Goal: Information Seeking & Learning: Find contact information

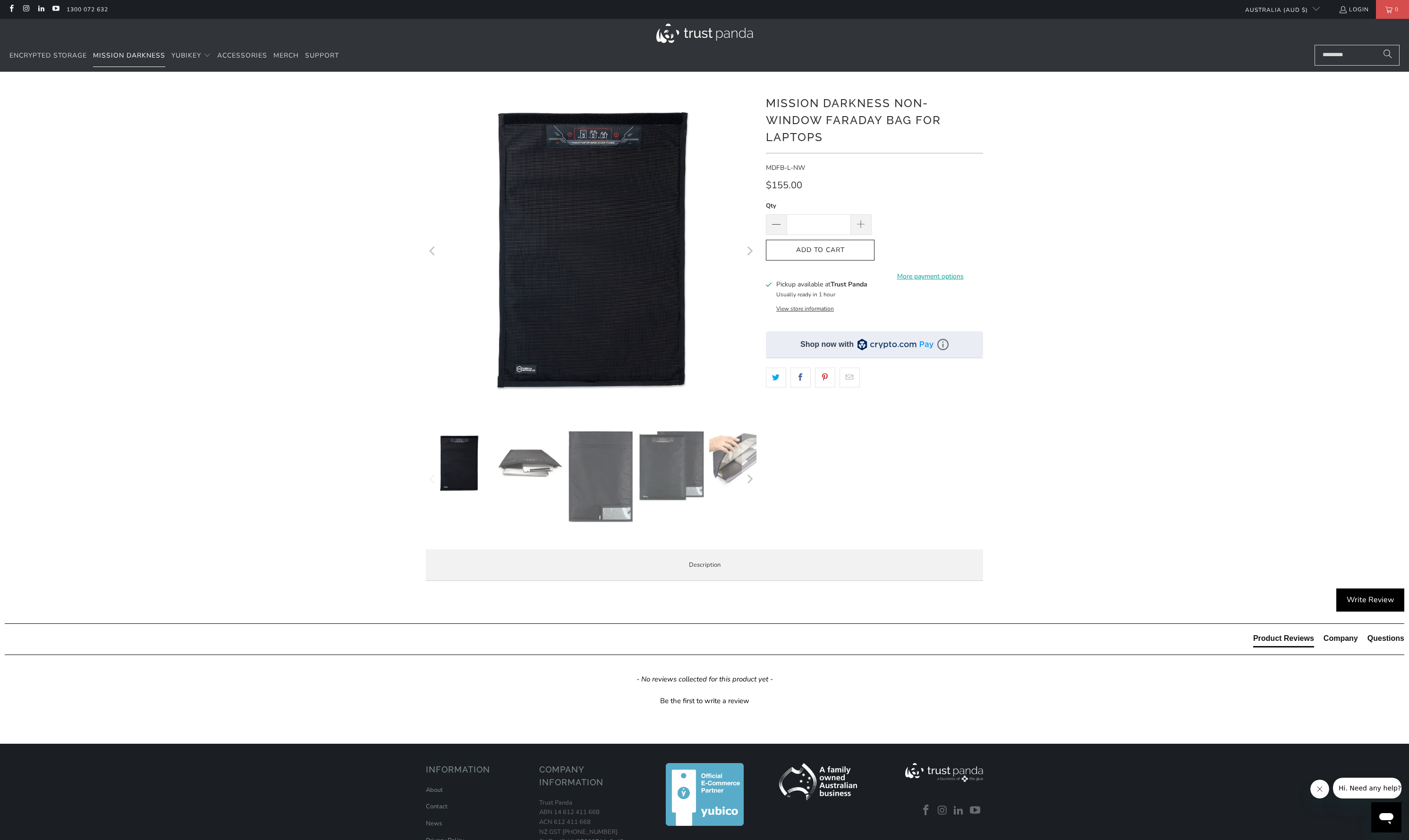
click at [150, 57] on span "Mission Darkness" at bounding box center [129, 56] width 72 height 9
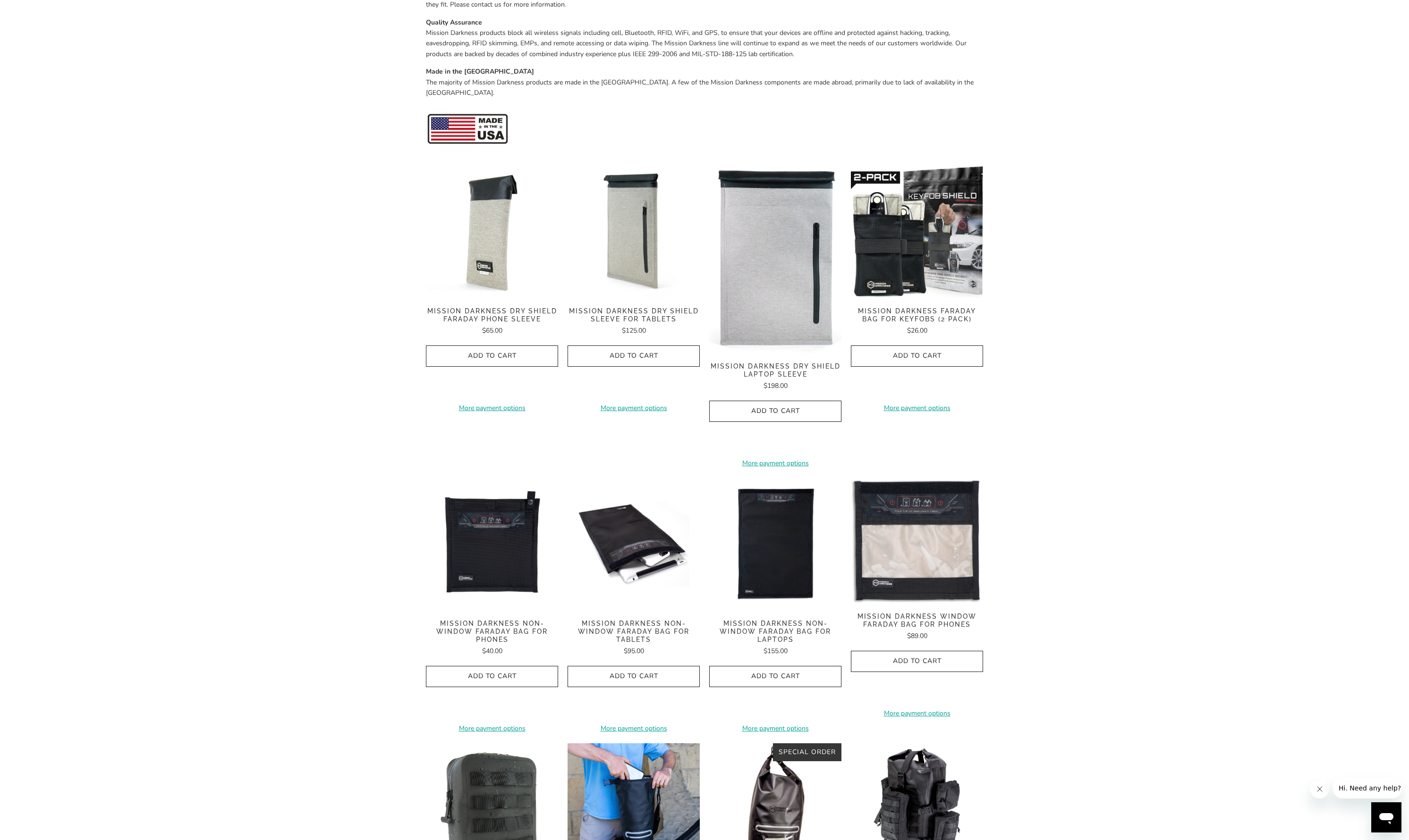
scroll to position [352, 0]
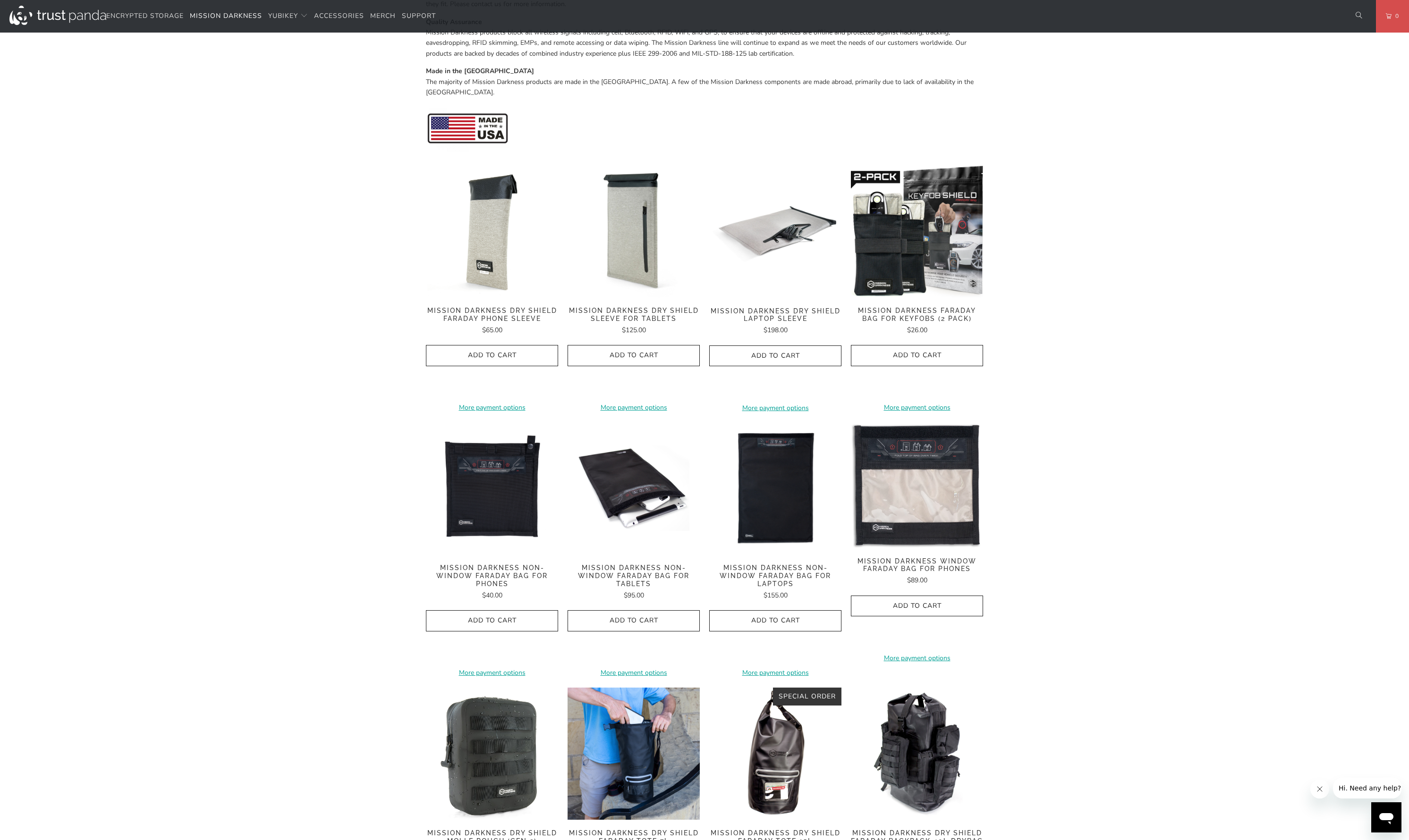
click at [784, 307] on span "Mission Darkness Dry Shield Laptop Sleeve" at bounding box center [775, 315] width 132 height 16
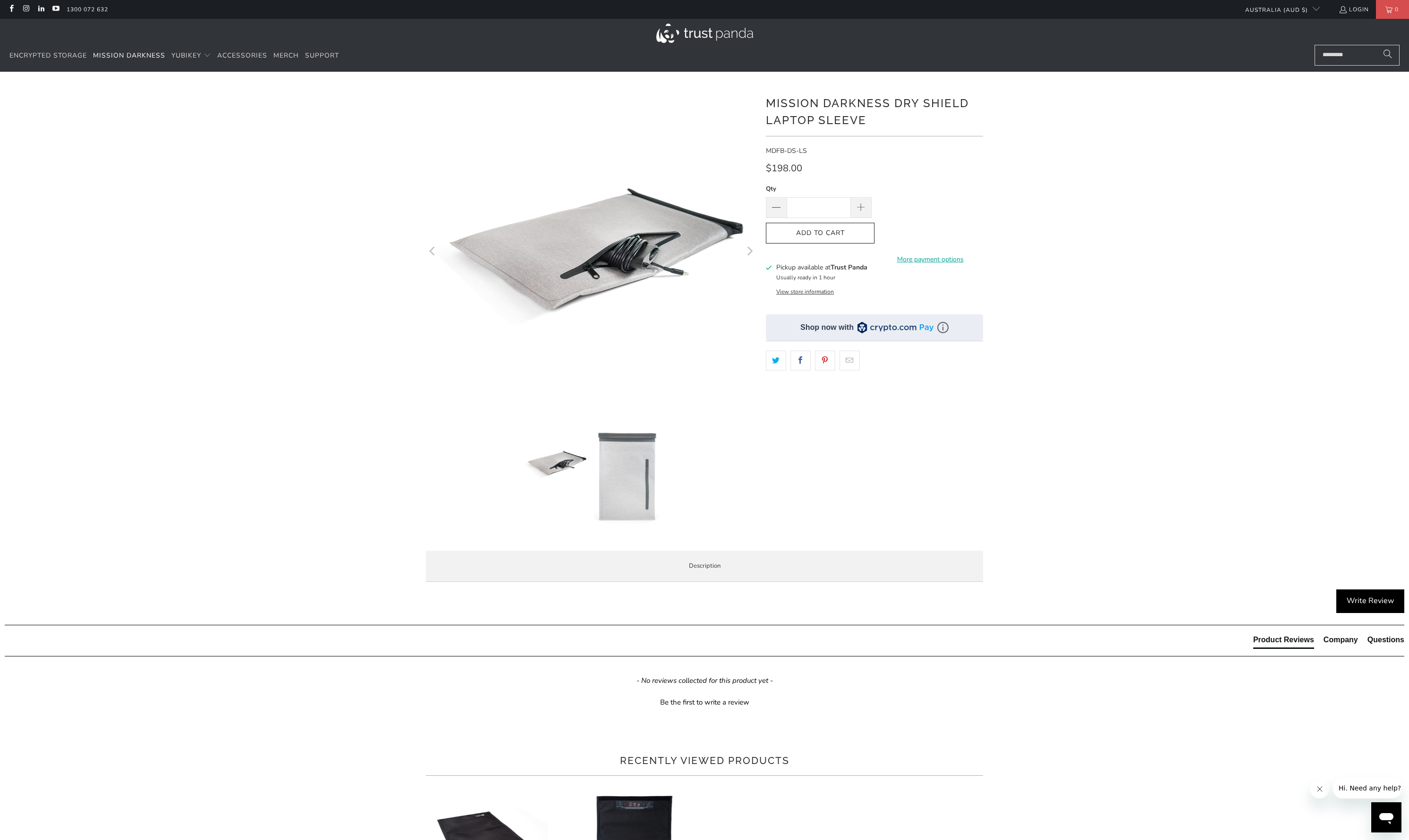
click at [0, 0] on span "Product Features" at bounding box center [0, 0] width 0 height 0
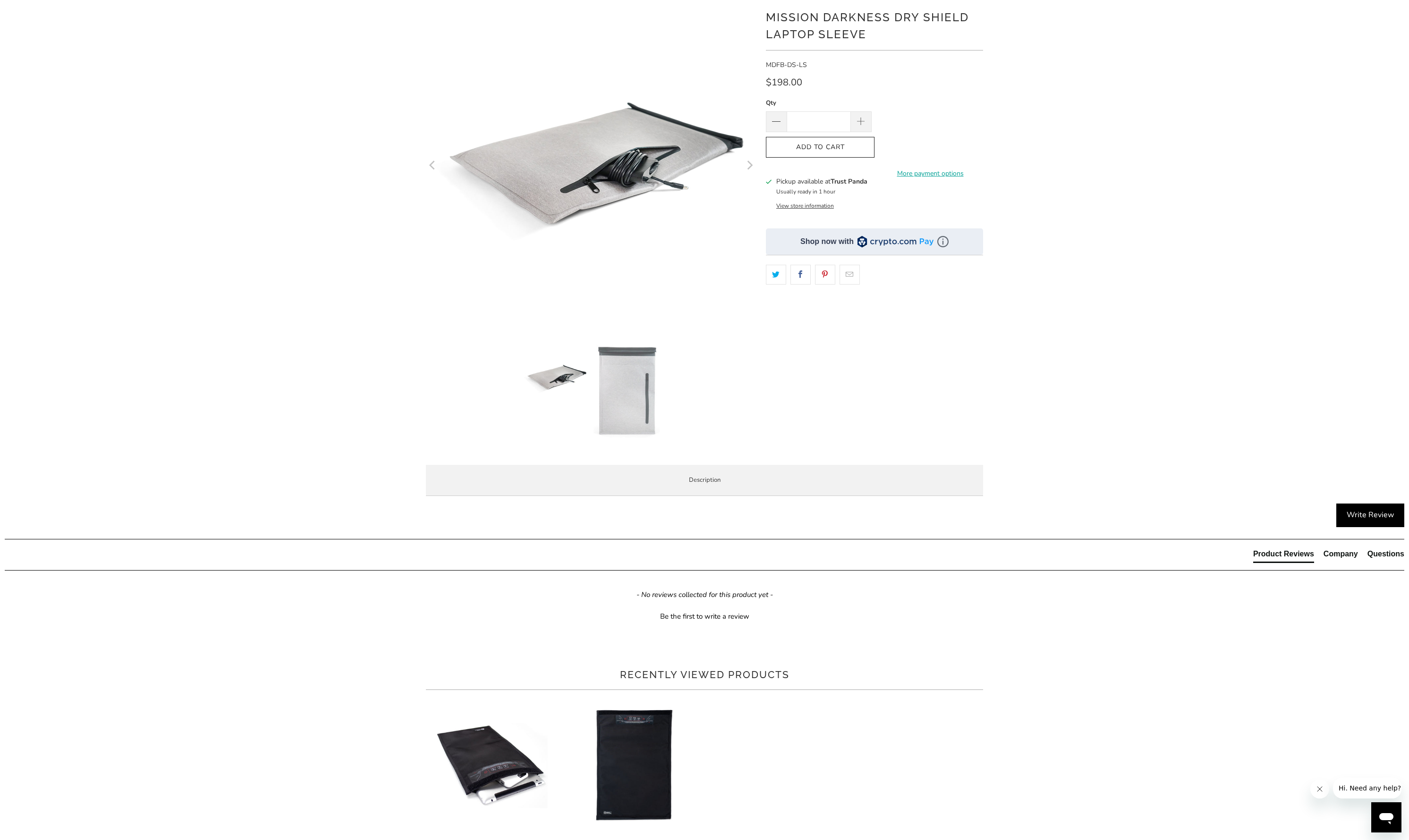
scroll to position [134, 0]
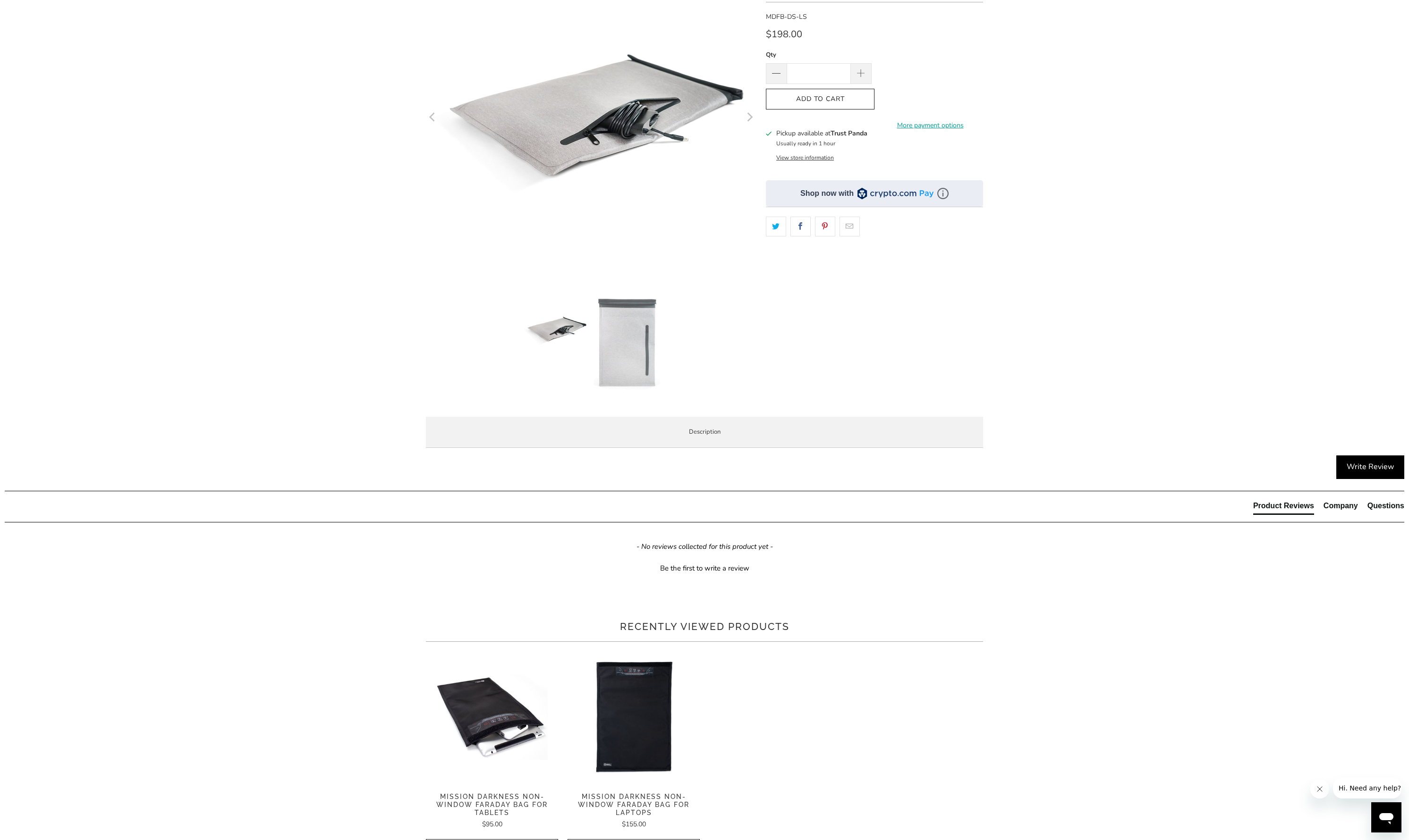
click at [0, 0] on div "Overview Product Features Enterprise and Government Local Service & Support Ove…" at bounding box center [0, 0] width 0 height 0
click at [0, 0] on span "Enterprise and Government" at bounding box center [0, 0] width 0 height 0
click at [0, 0] on span "Local Service & Support" at bounding box center [0, 0] width 0 height 0
click at [0, 0] on span "Product Features" at bounding box center [0, 0] width 0 height 0
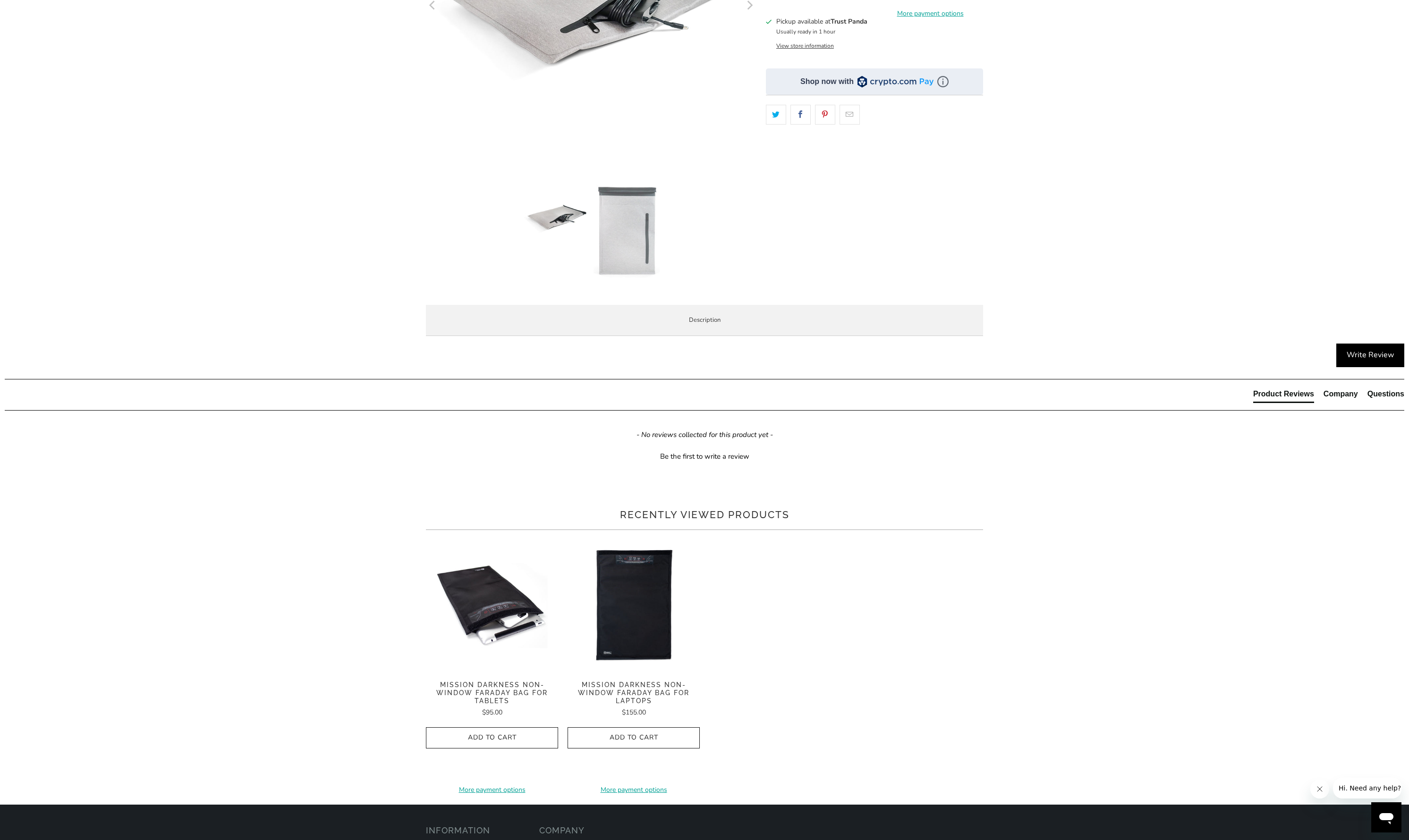
scroll to position [234, 0]
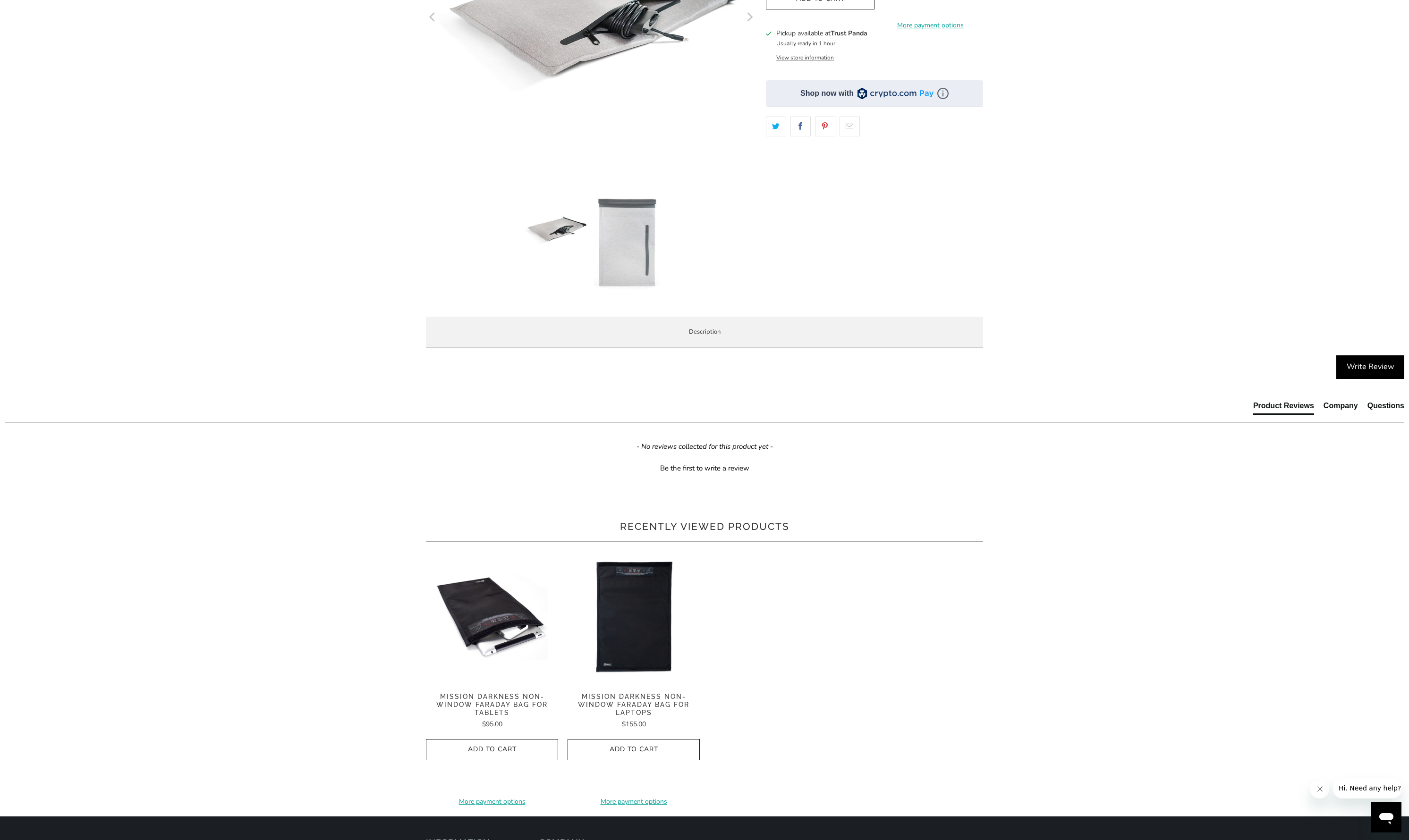
click at [0, 0] on li "Overview" at bounding box center [0, 0] width 0 height 0
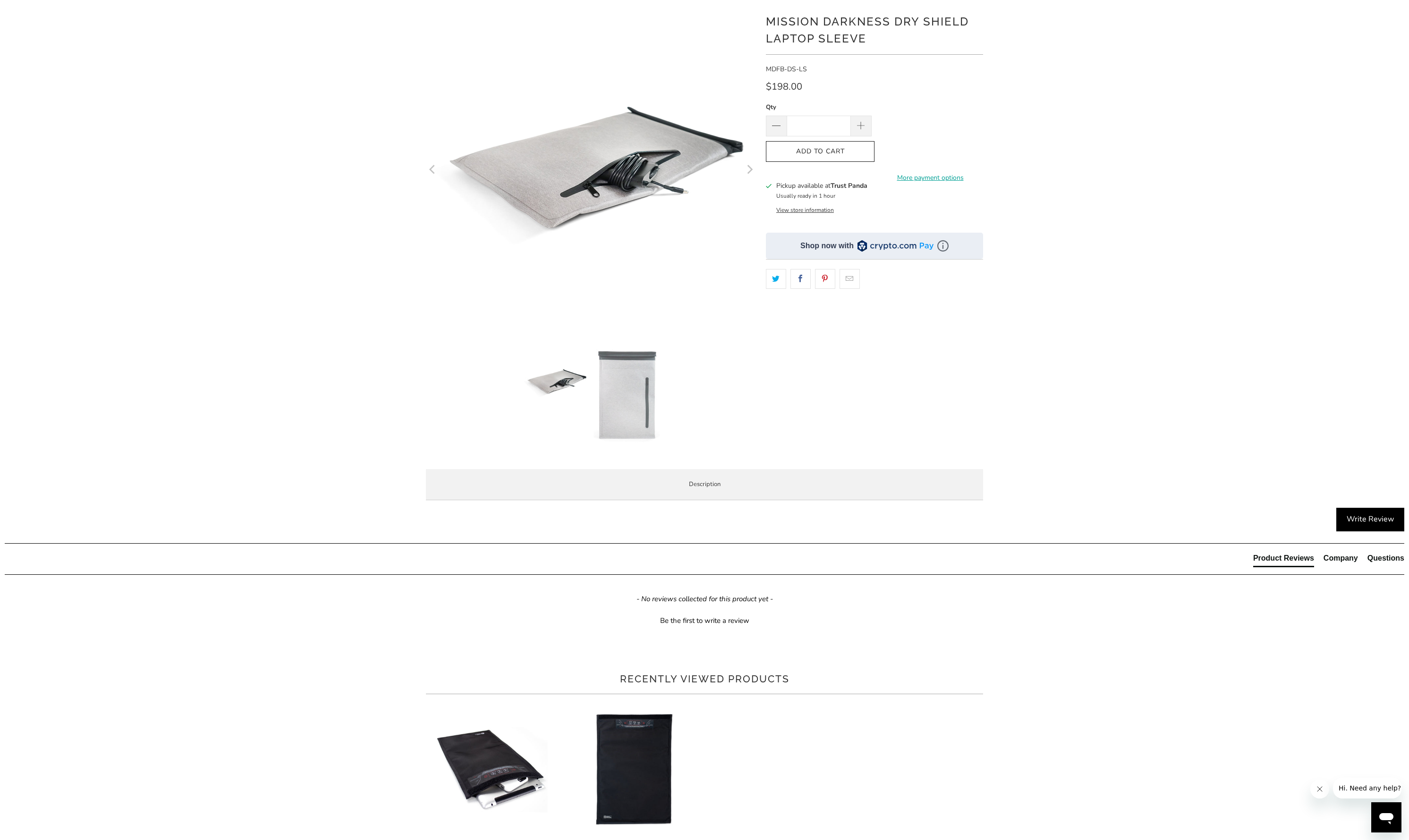
scroll to position [0, 0]
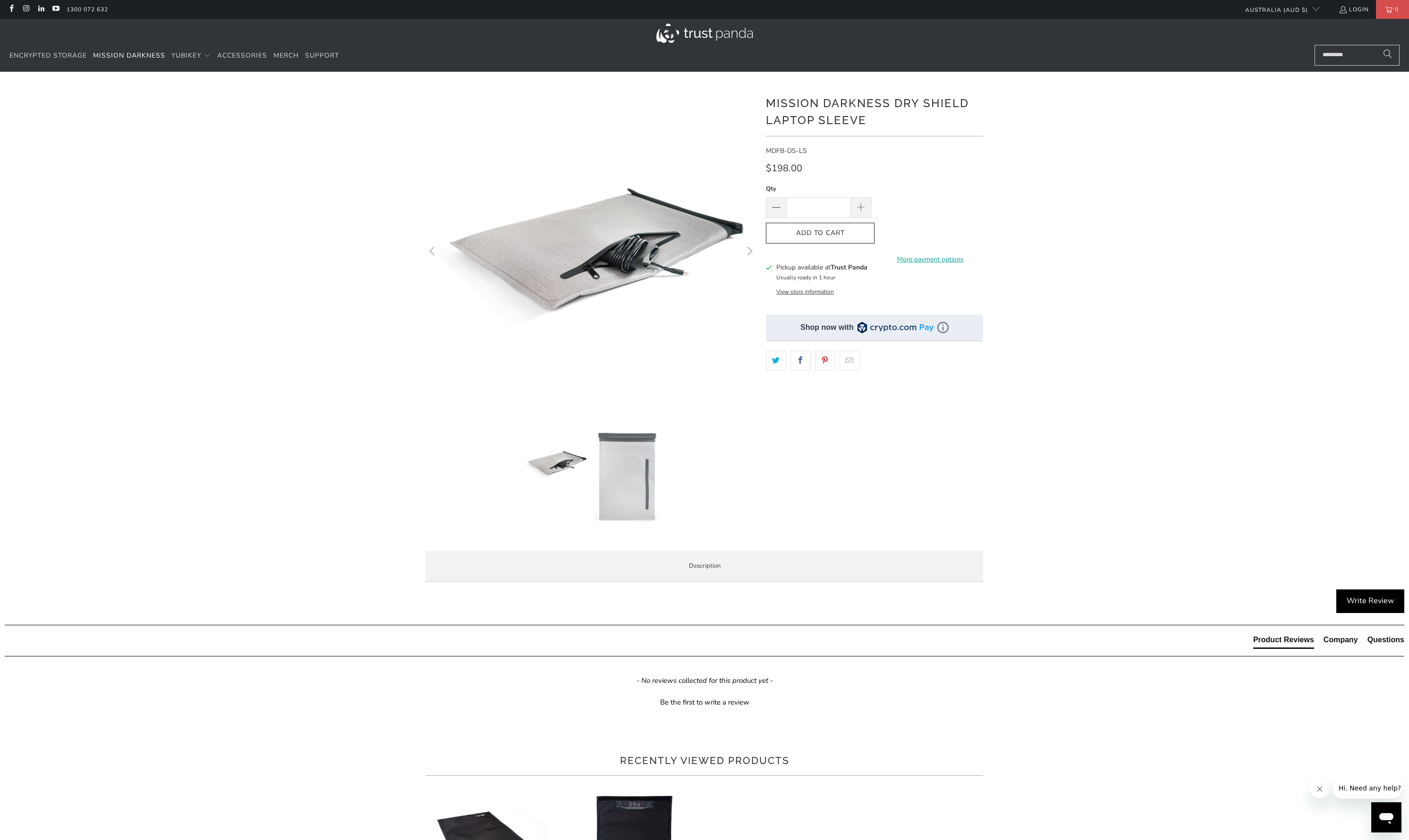
click at [879, 232] on shop-pay-wallet-button at bounding box center [878, 228] width 2 height 9
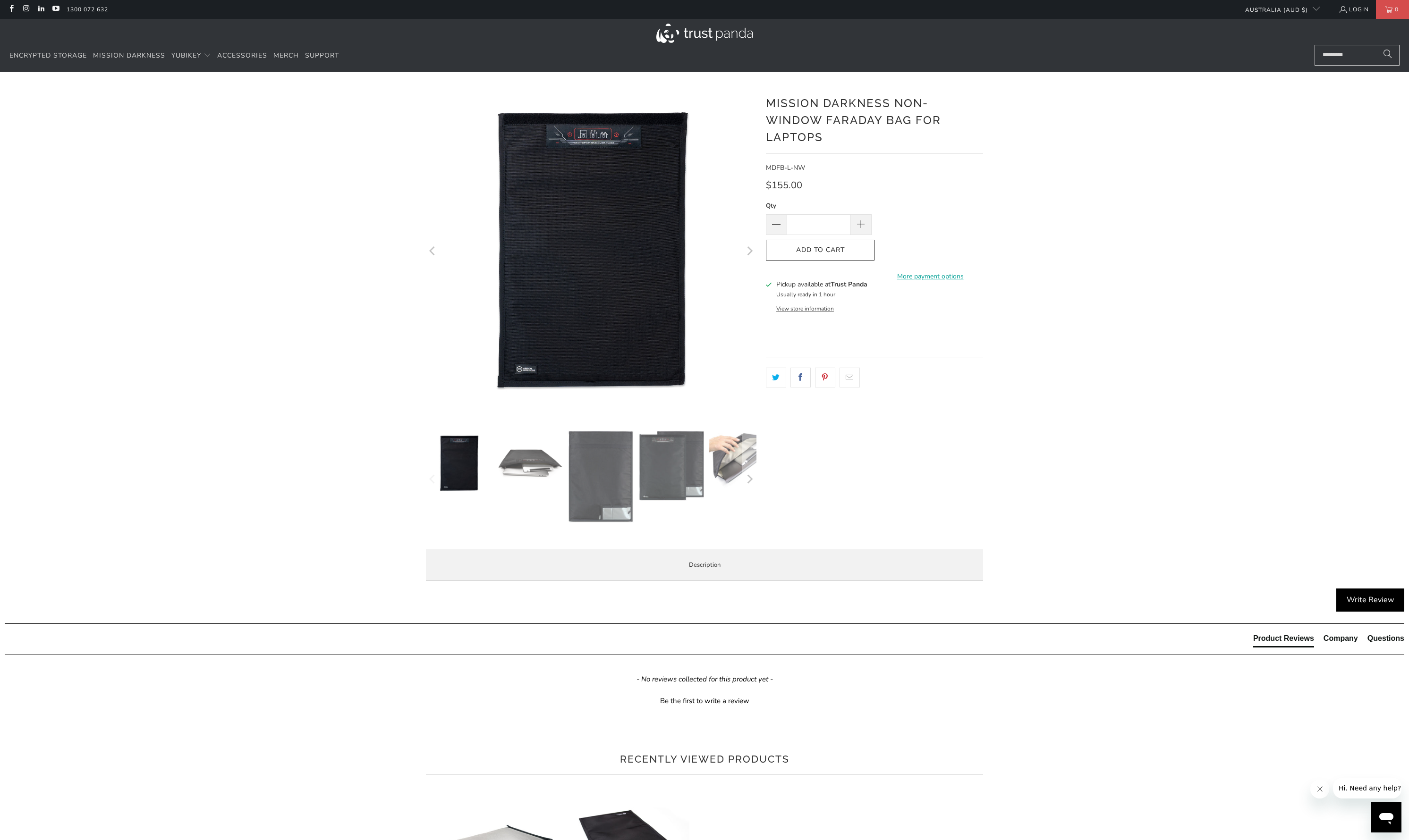
click at [0, 0] on span "Product Features" at bounding box center [0, 0] width 0 height 0
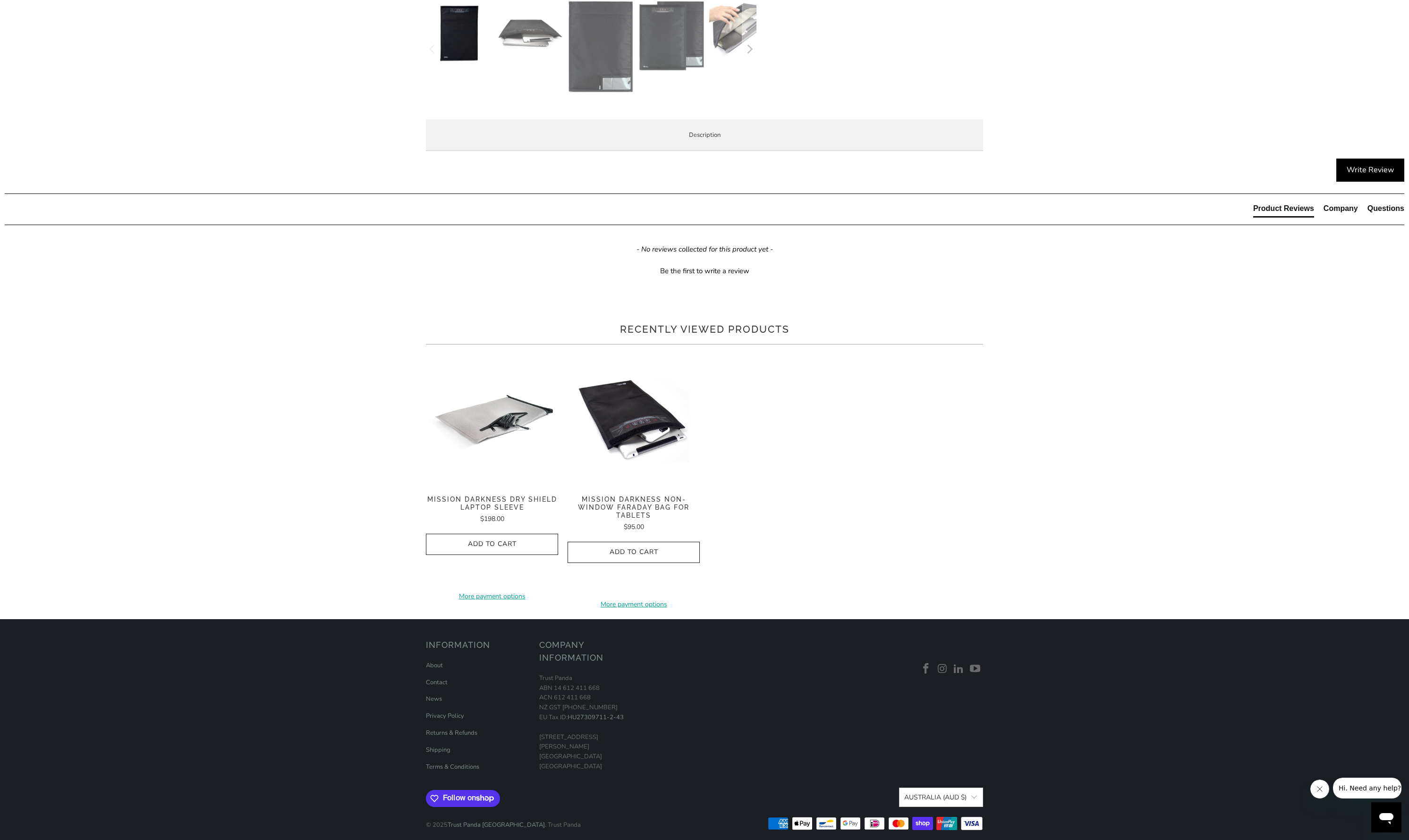
scroll to position [433, 0]
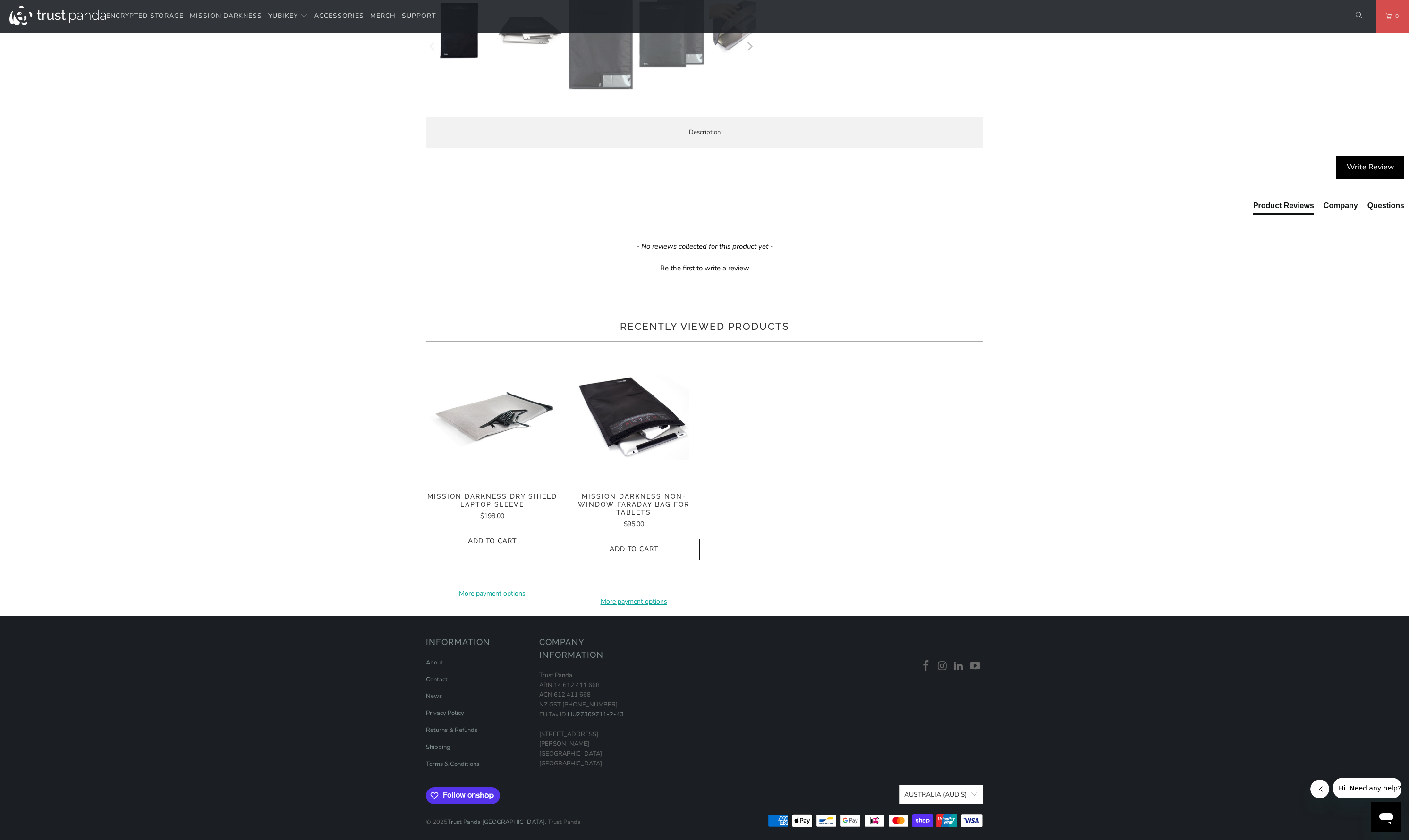
drag, startPoint x: 482, startPoint y: 437, endPoint x: 629, endPoint y: 437, distance: 147.0
click at [0, 0] on li "External dimensions when open: 21.5" x 15" x .2"" at bounding box center [0, 0] width 0 height 0
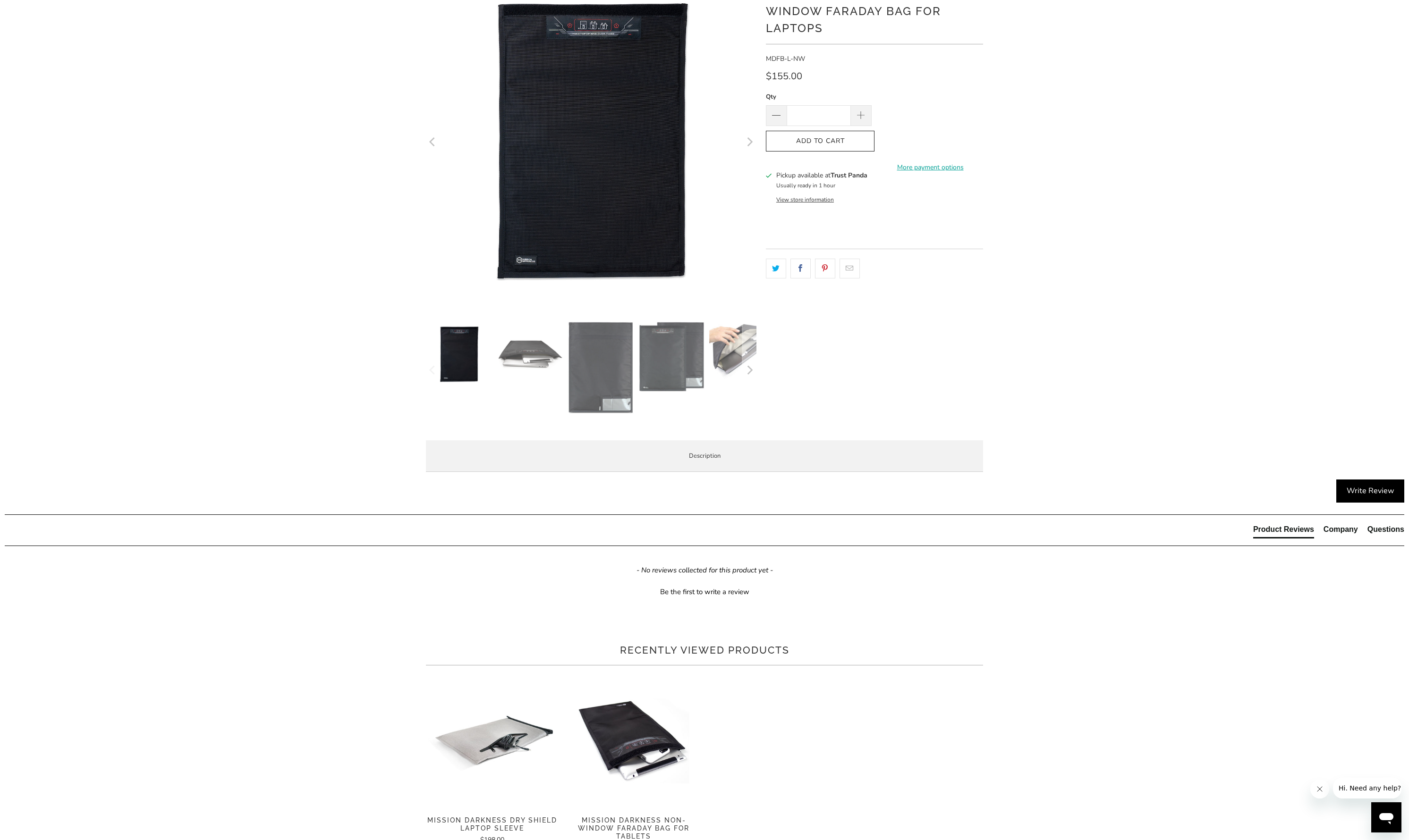
scroll to position [0, 0]
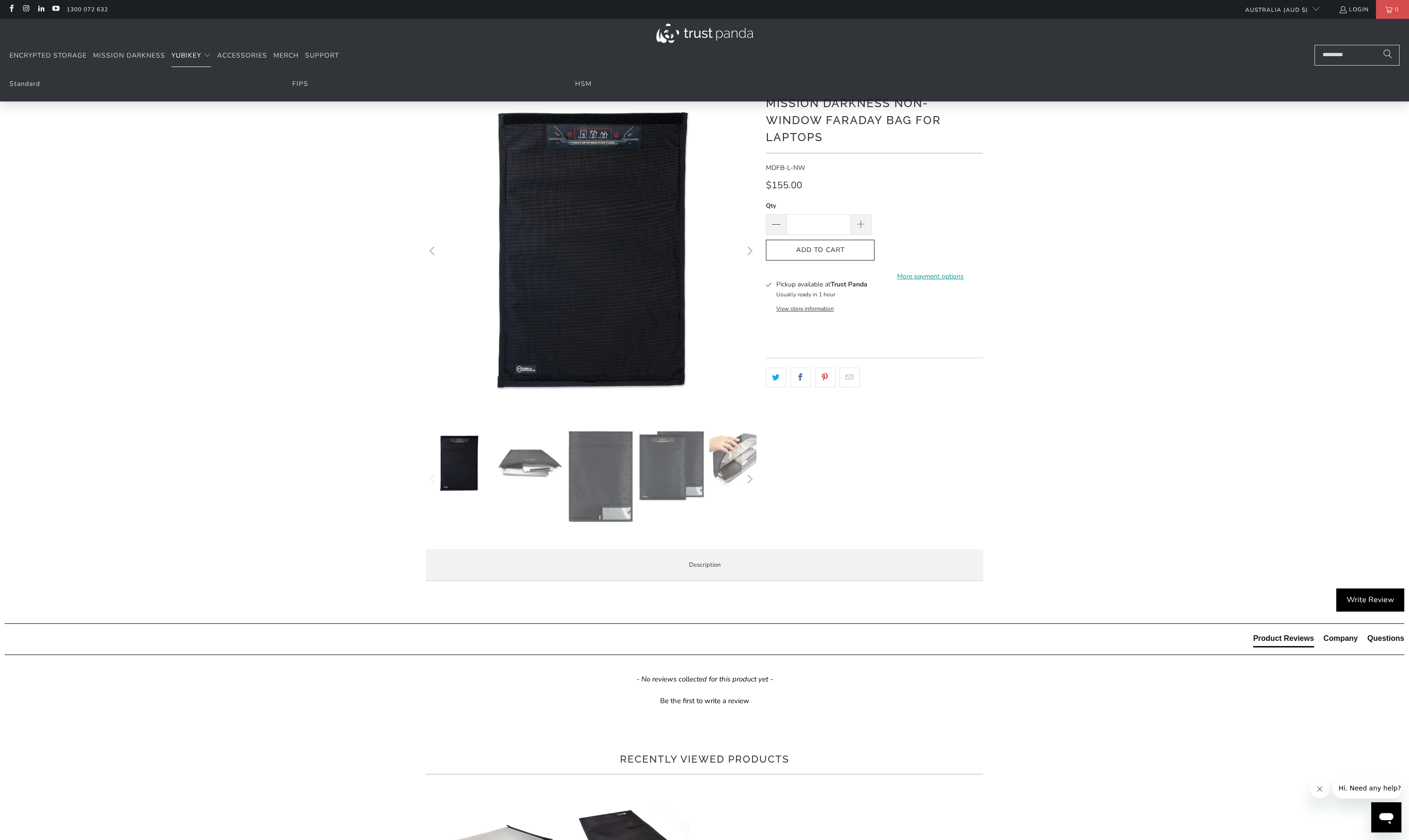
click at [196, 58] on span "YubiKey" at bounding box center [186, 56] width 30 height 9
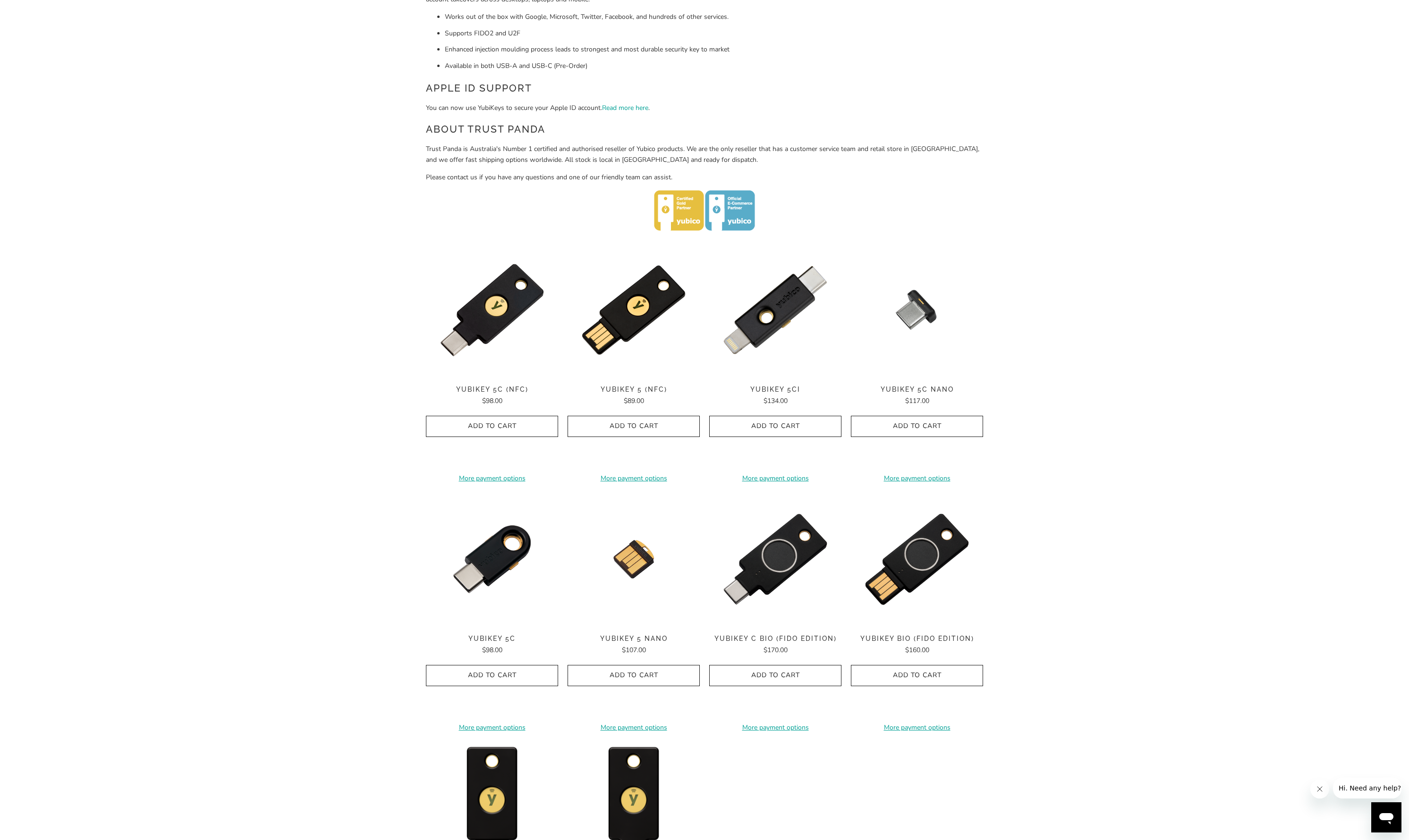
scroll to position [417, 0]
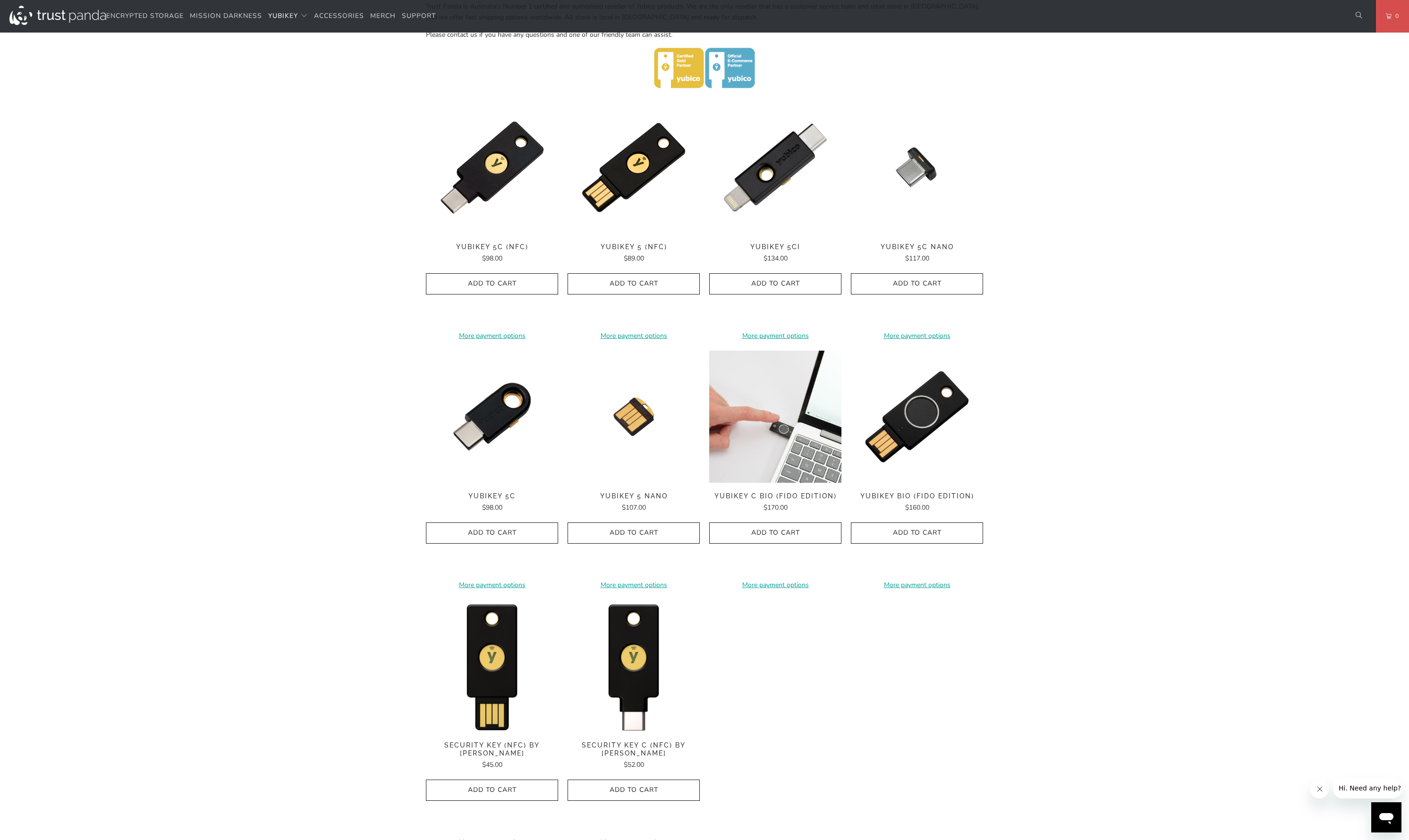
click at [781, 414] on img at bounding box center [775, 417] width 132 height 132
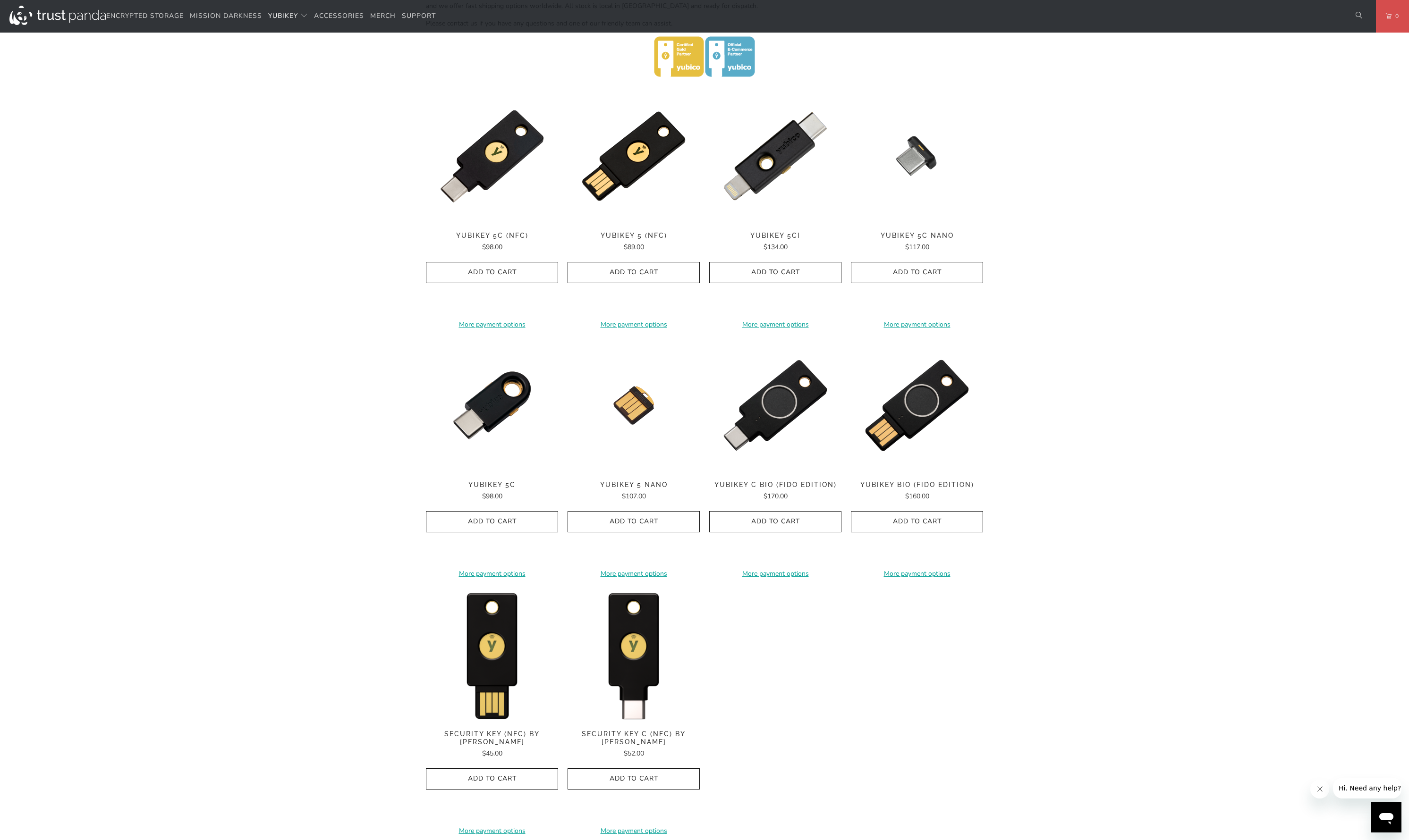
scroll to position [430, 0]
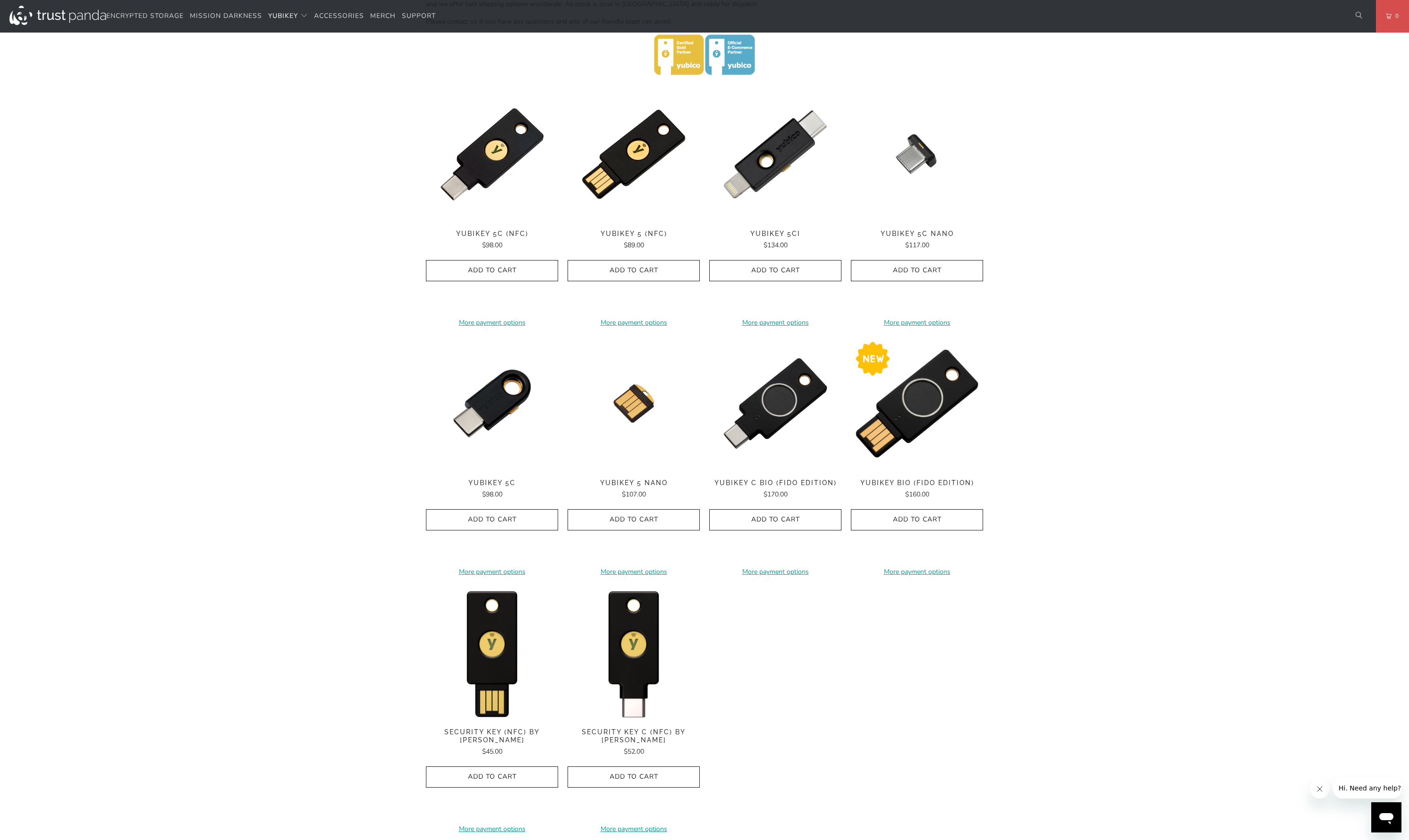
click at [922, 430] on img at bounding box center [917, 403] width 132 height 132
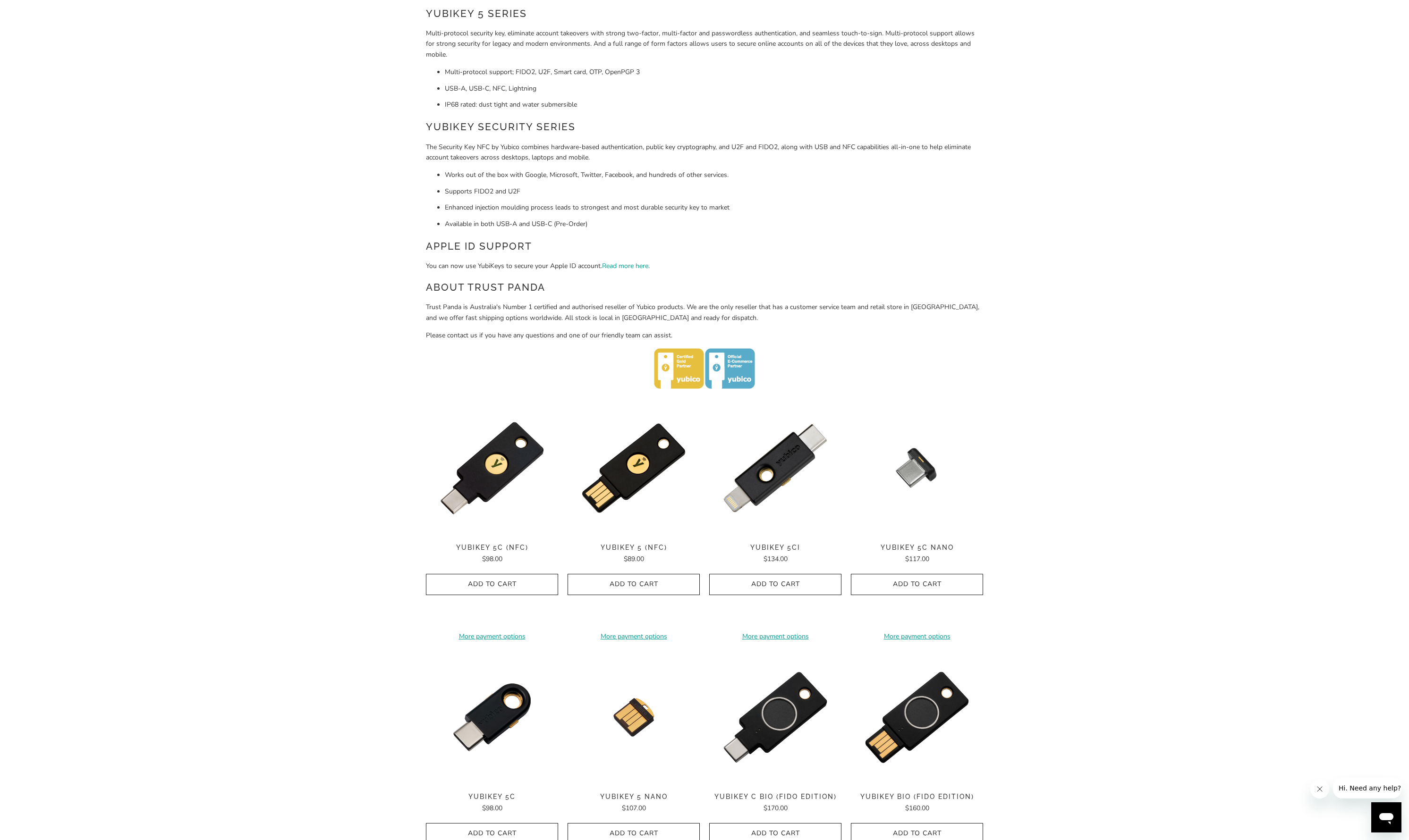
scroll to position [0, 0]
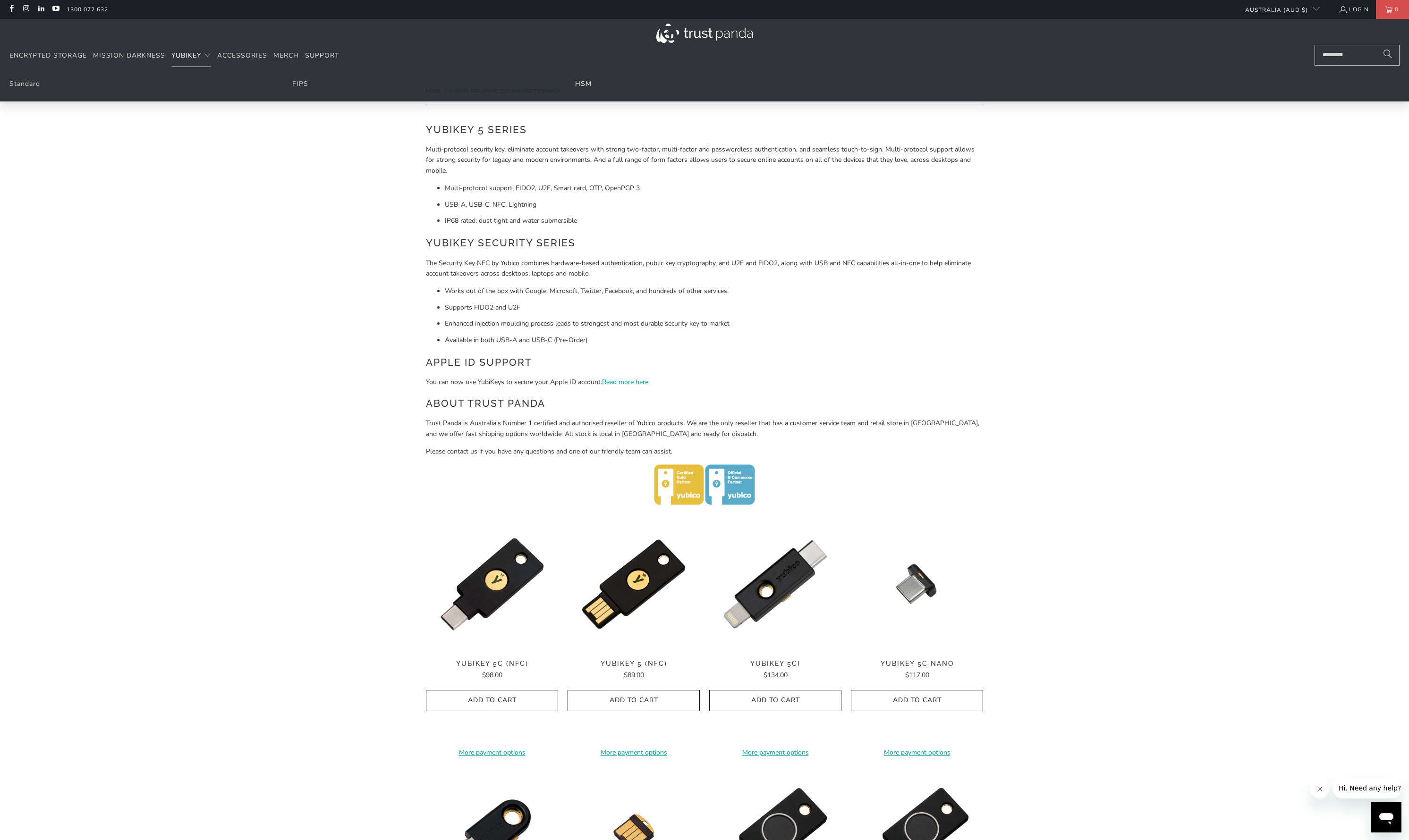
click at [575, 86] on link "HSM" at bounding box center [584, 84] width 17 height 9
click at [298, 85] on link "FIPS" at bounding box center [300, 84] width 16 height 9
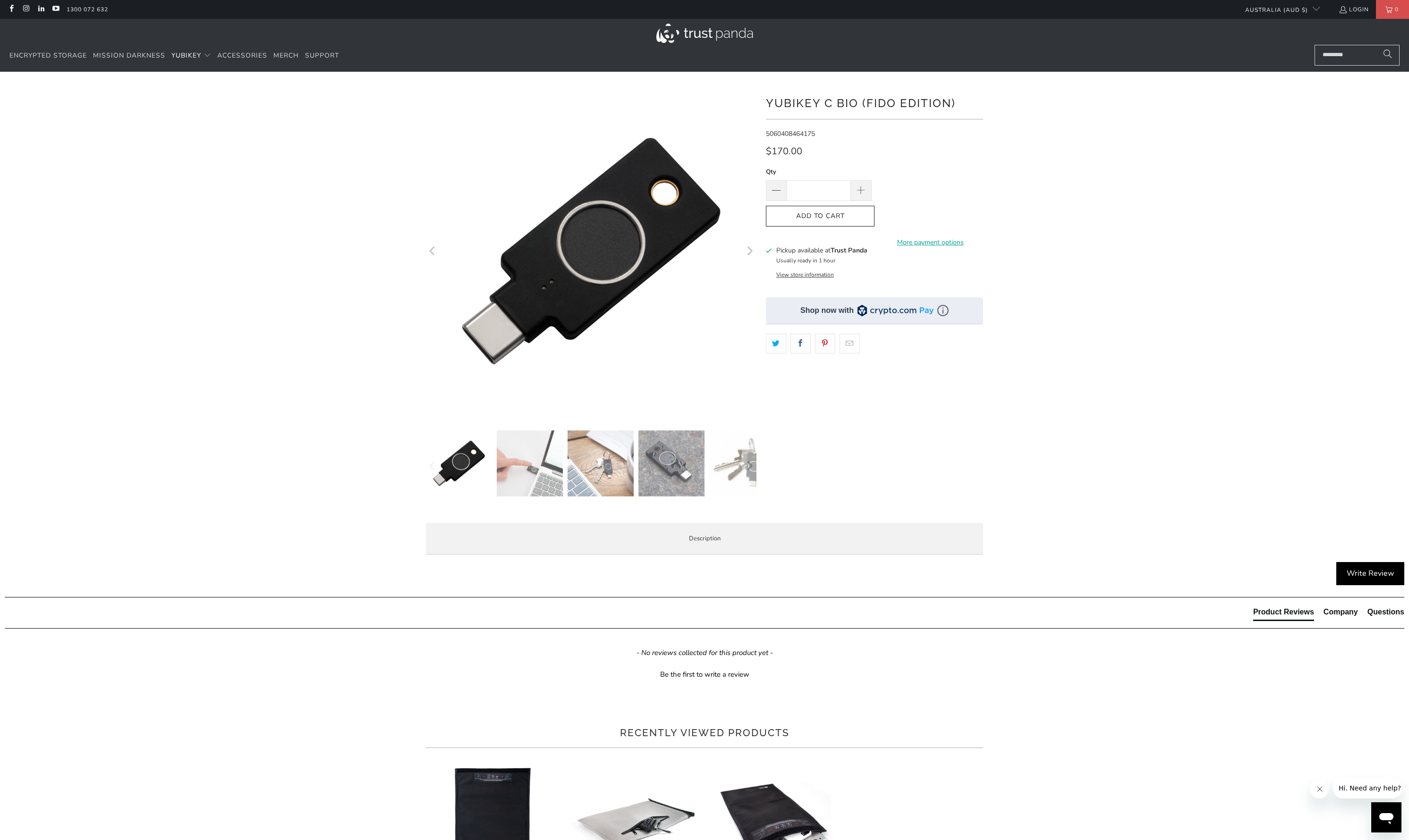
click at [0, 0] on span "Specifications" at bounding box center [0, 0] width 0 height 0
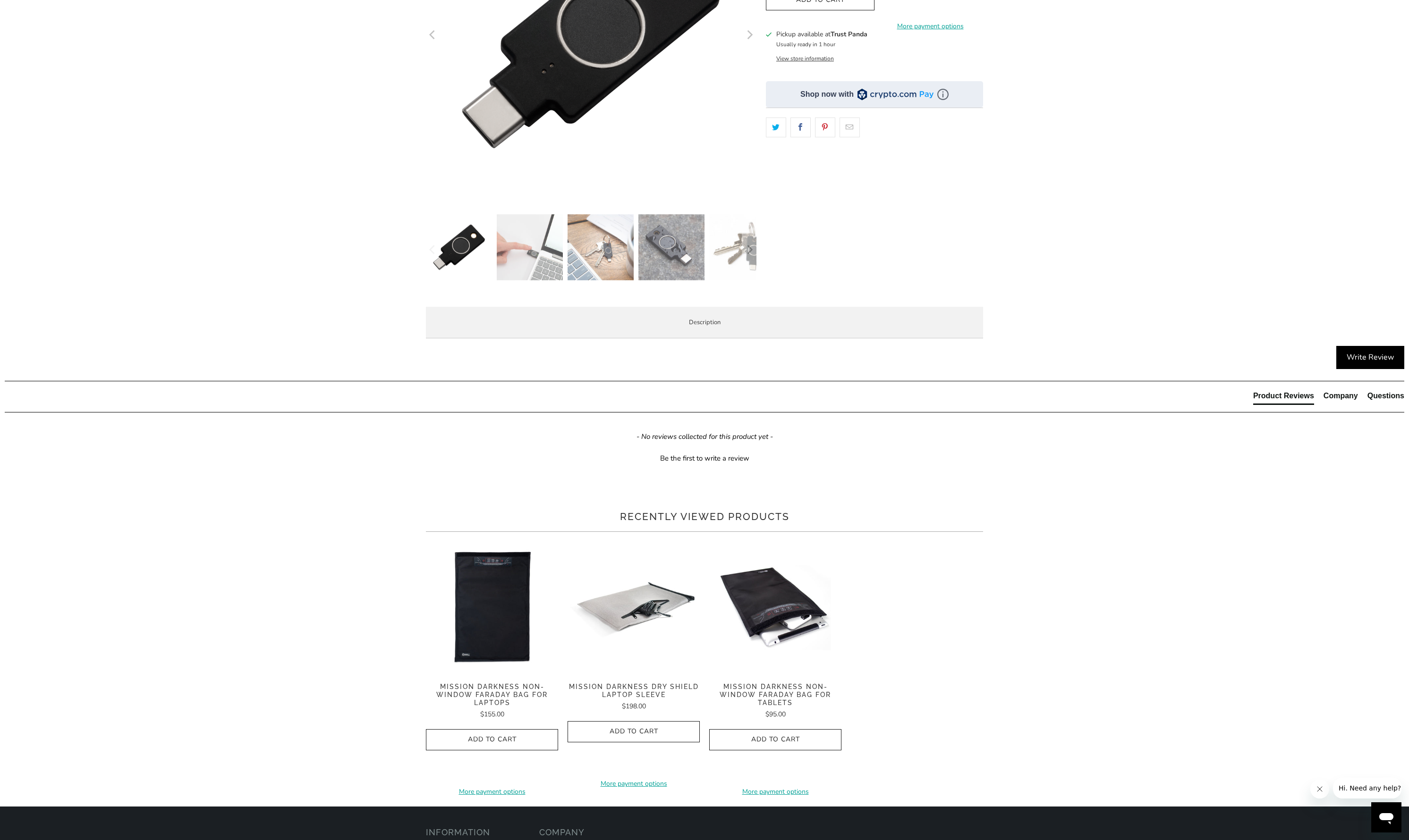
scroll to position [263, 0]
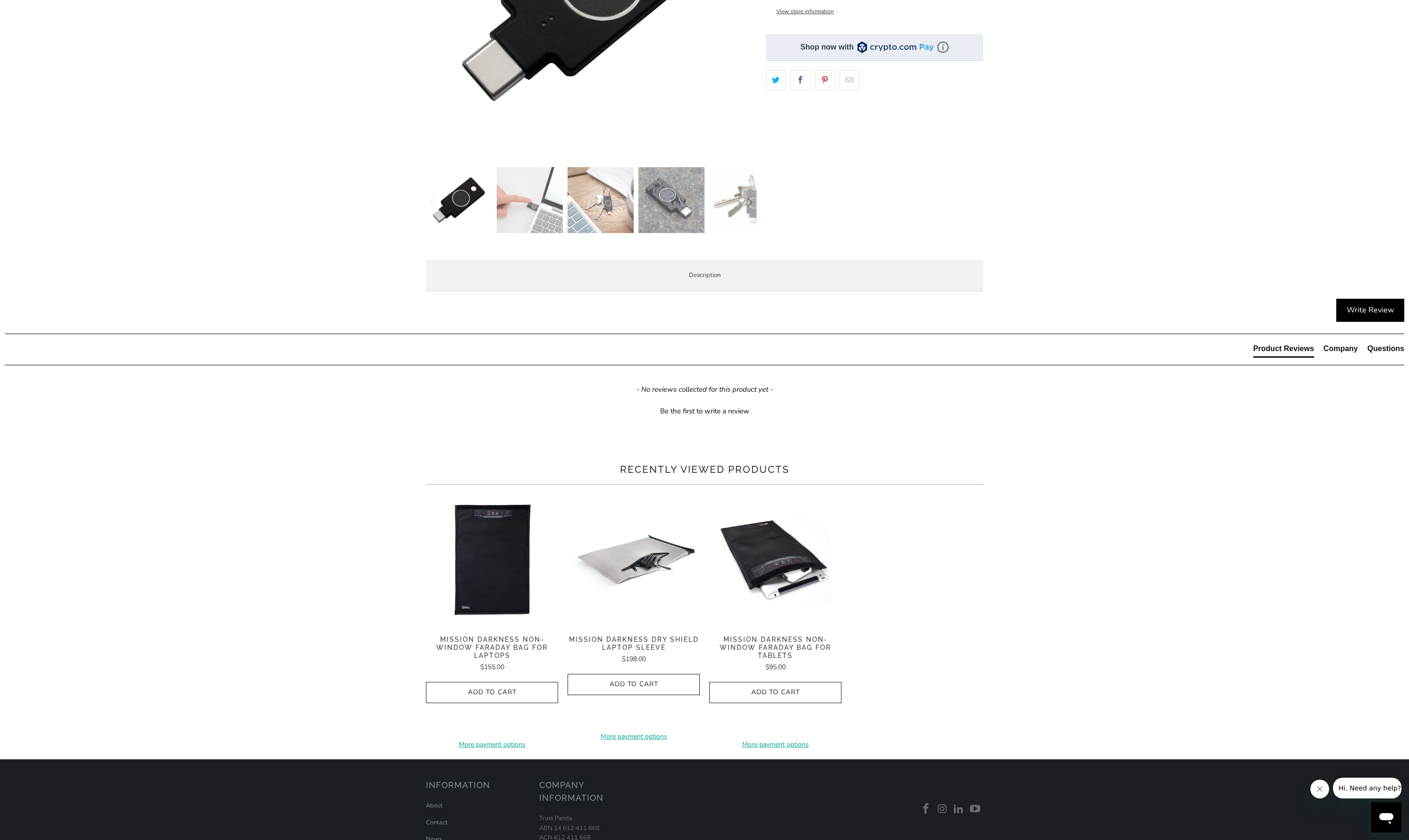
click at [0, 0] on li "Overview" at bounding box center [0, 0] width 0 height 0
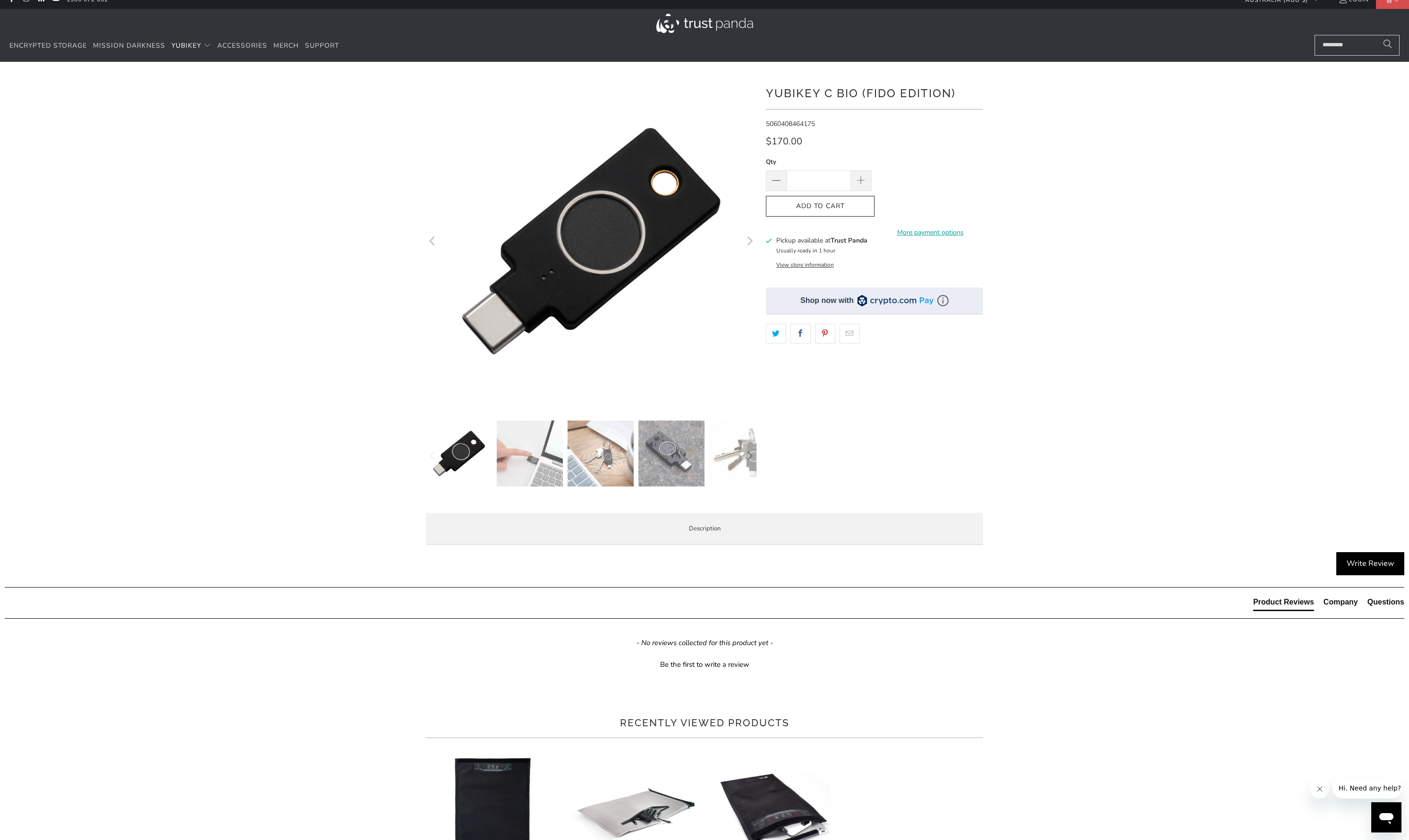
scroll to position [0, 0]
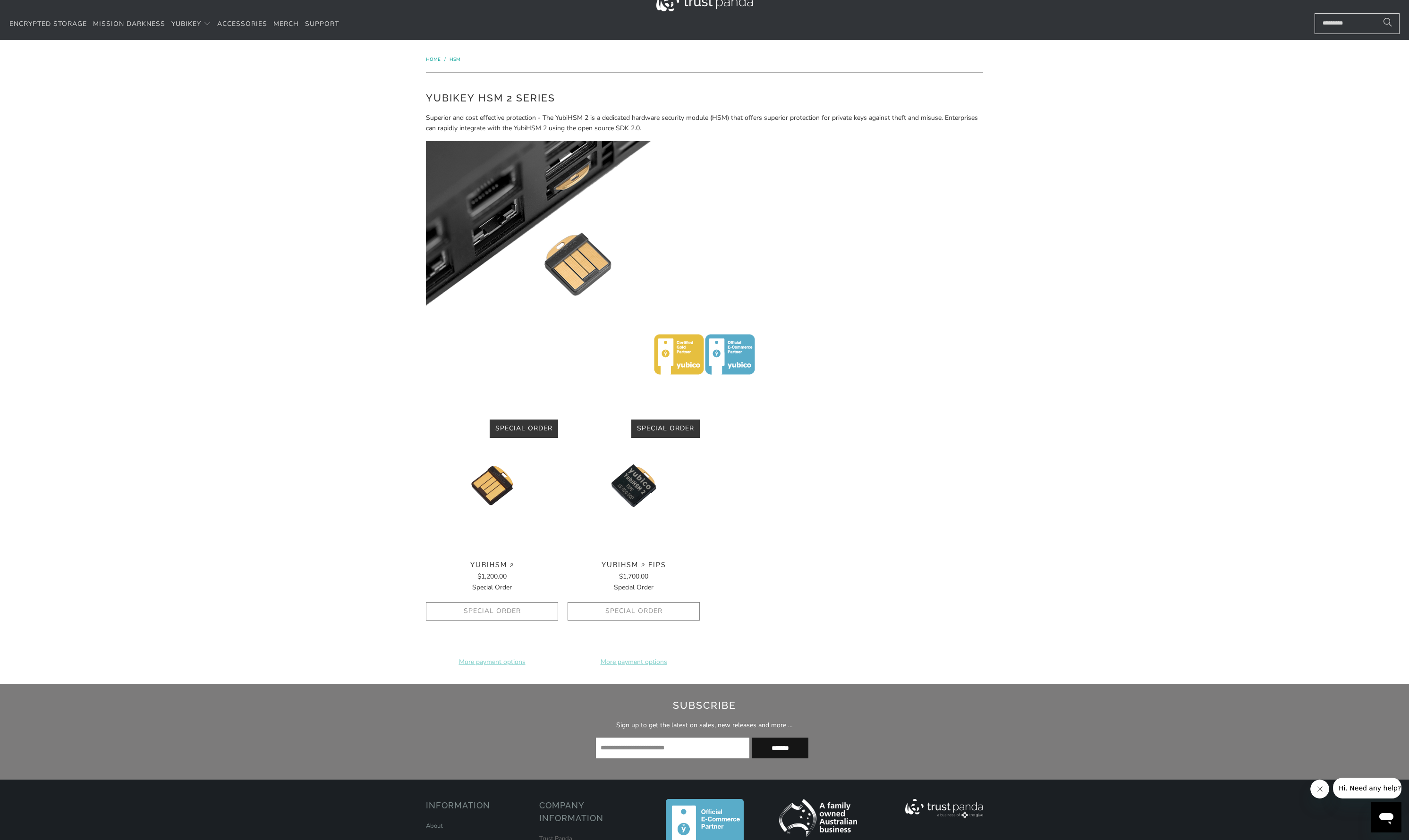
scroll to position [44, 0]
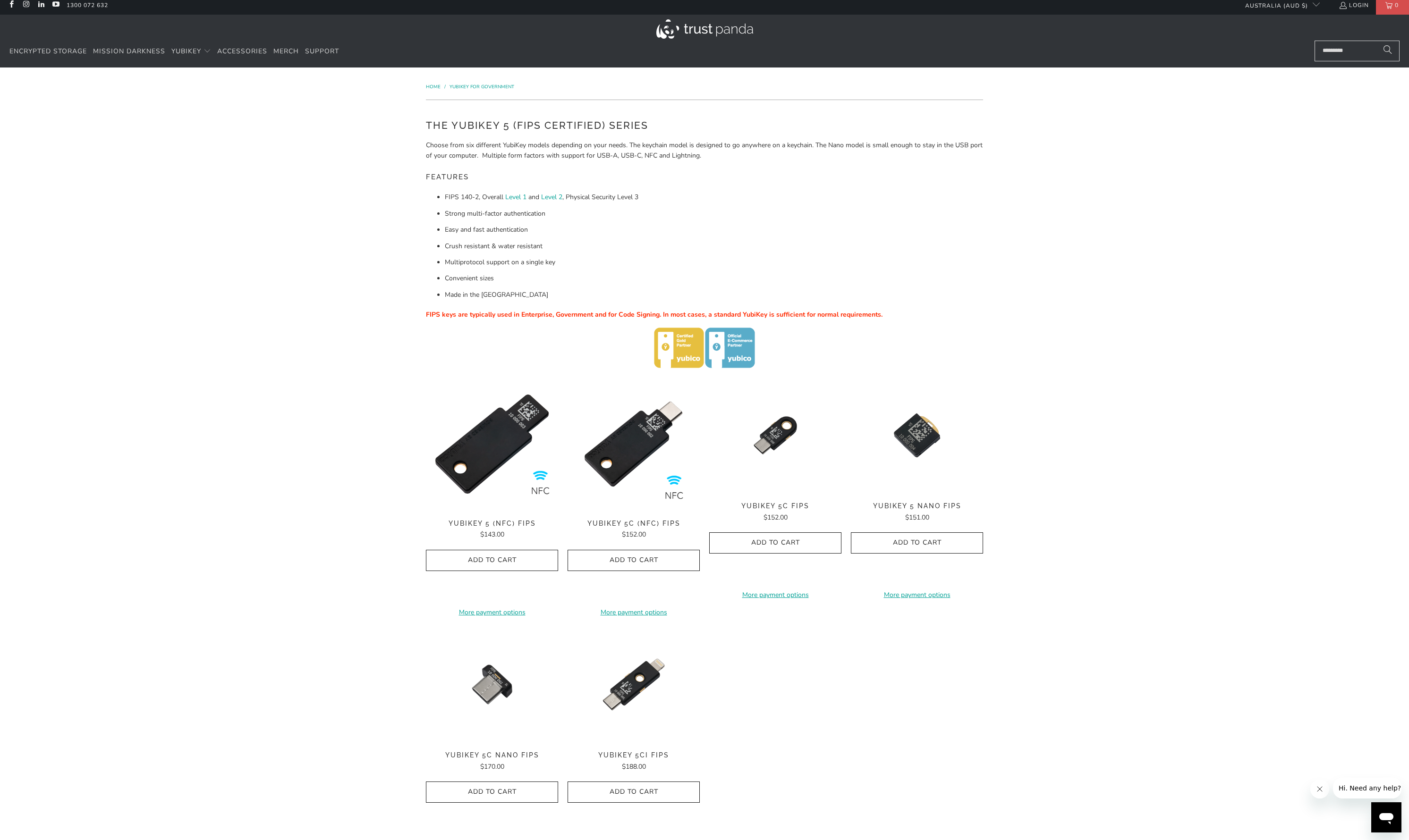
scroll to position [33, 0]
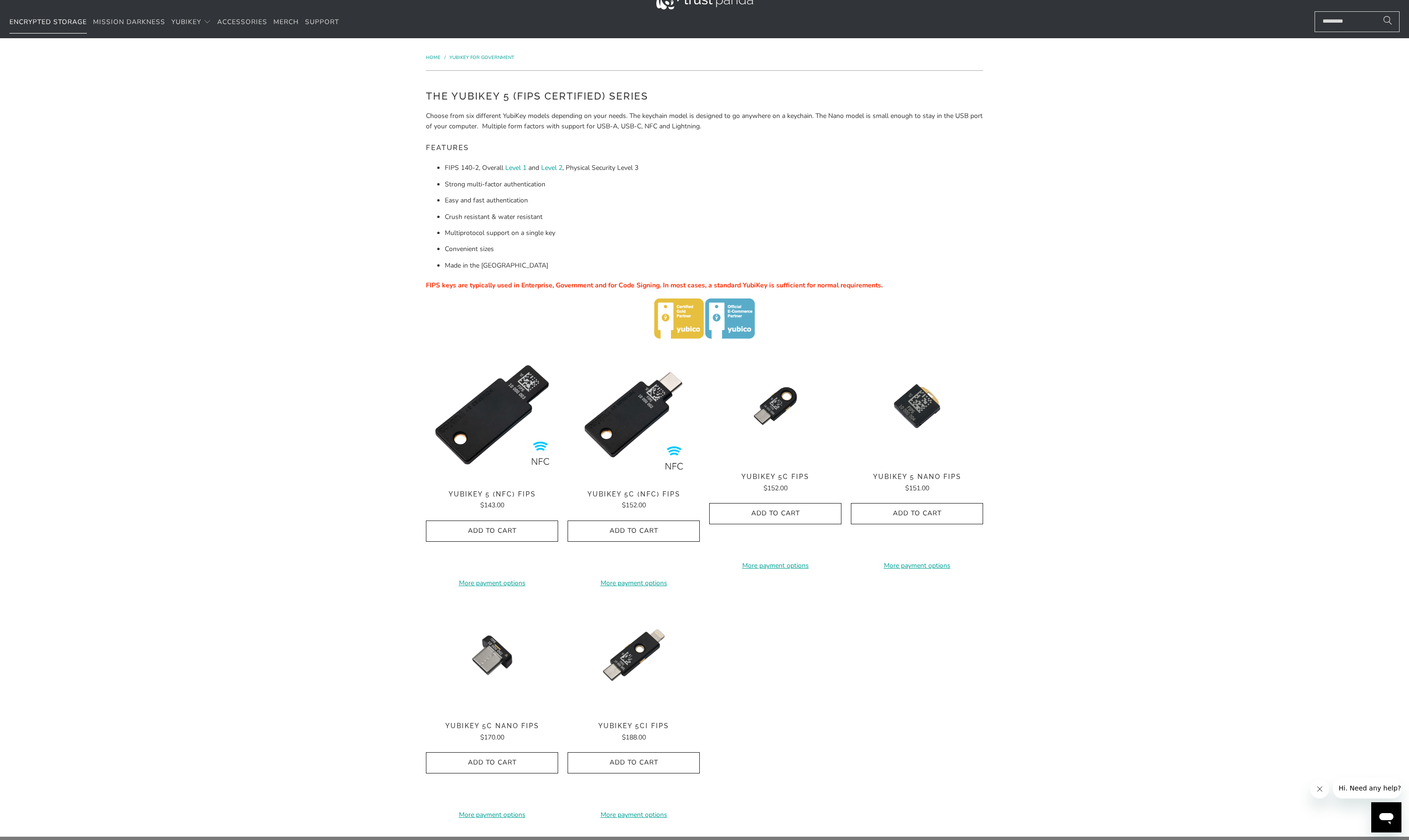
click at [36, 27] on link "Encrypted Storage" at bounding box center [48, 22] width 77 height 22
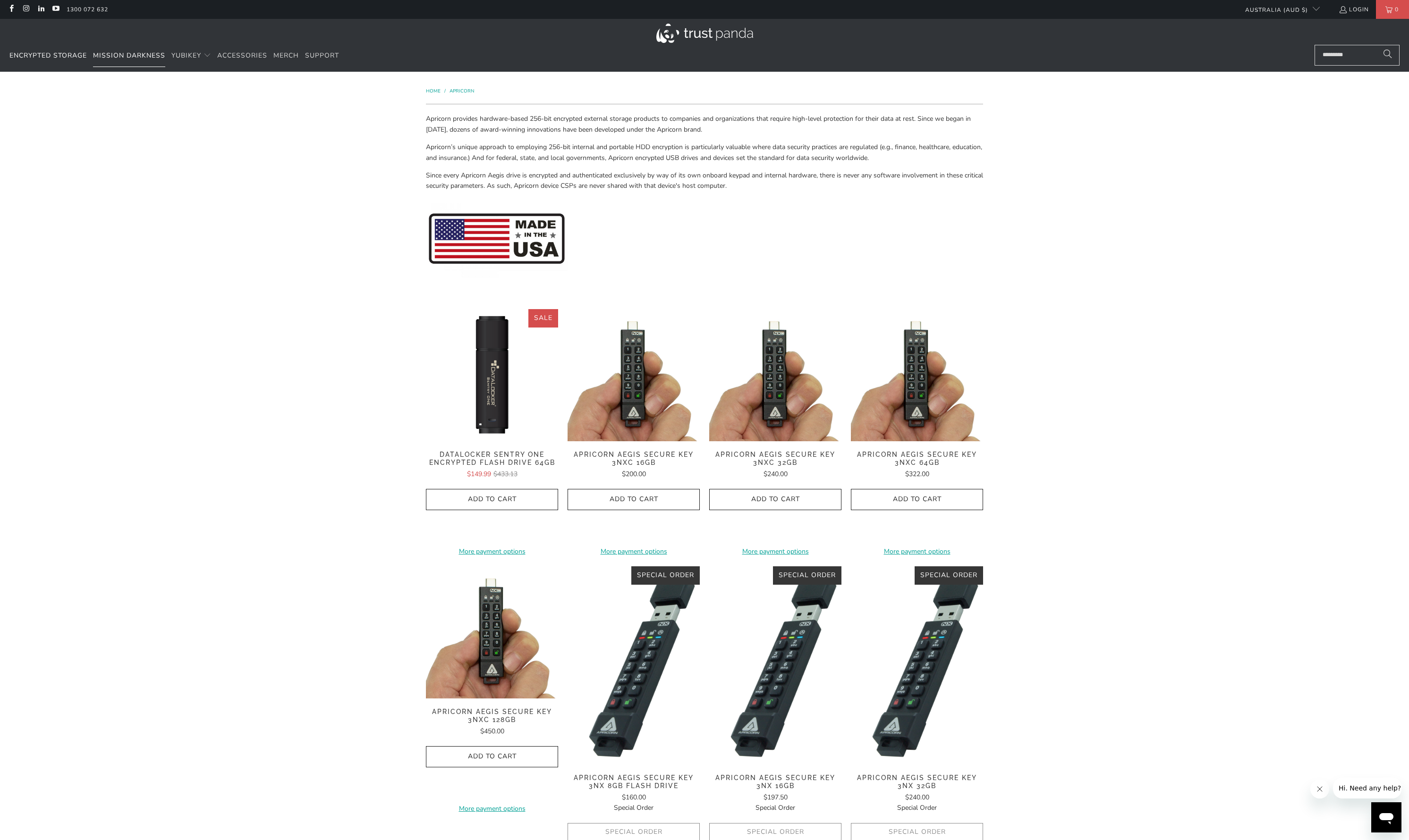
click at [103, 58] on span "Mission Darkness" at bounding box center [129, 56] width 72 height 9
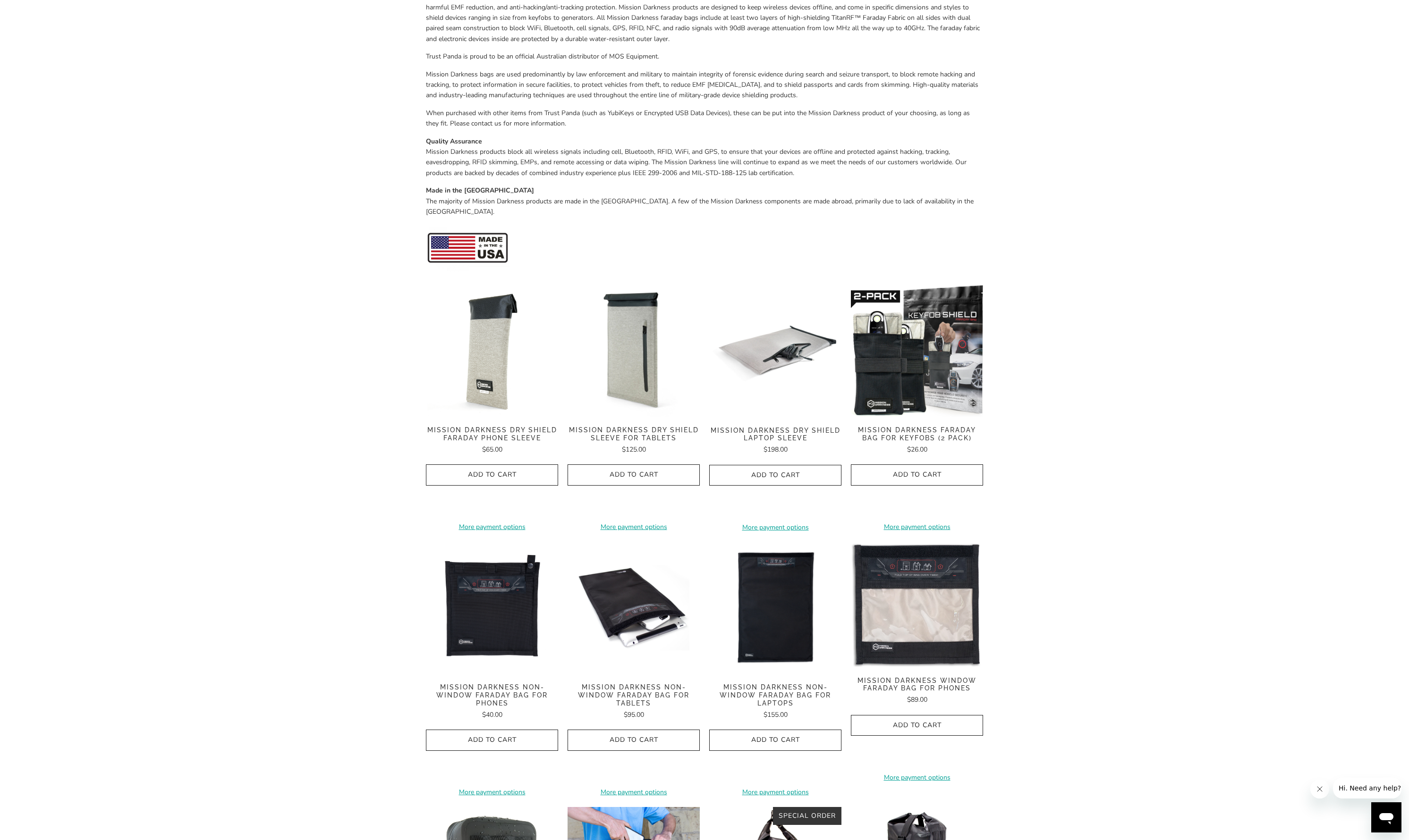
scroll to position [369, 0]
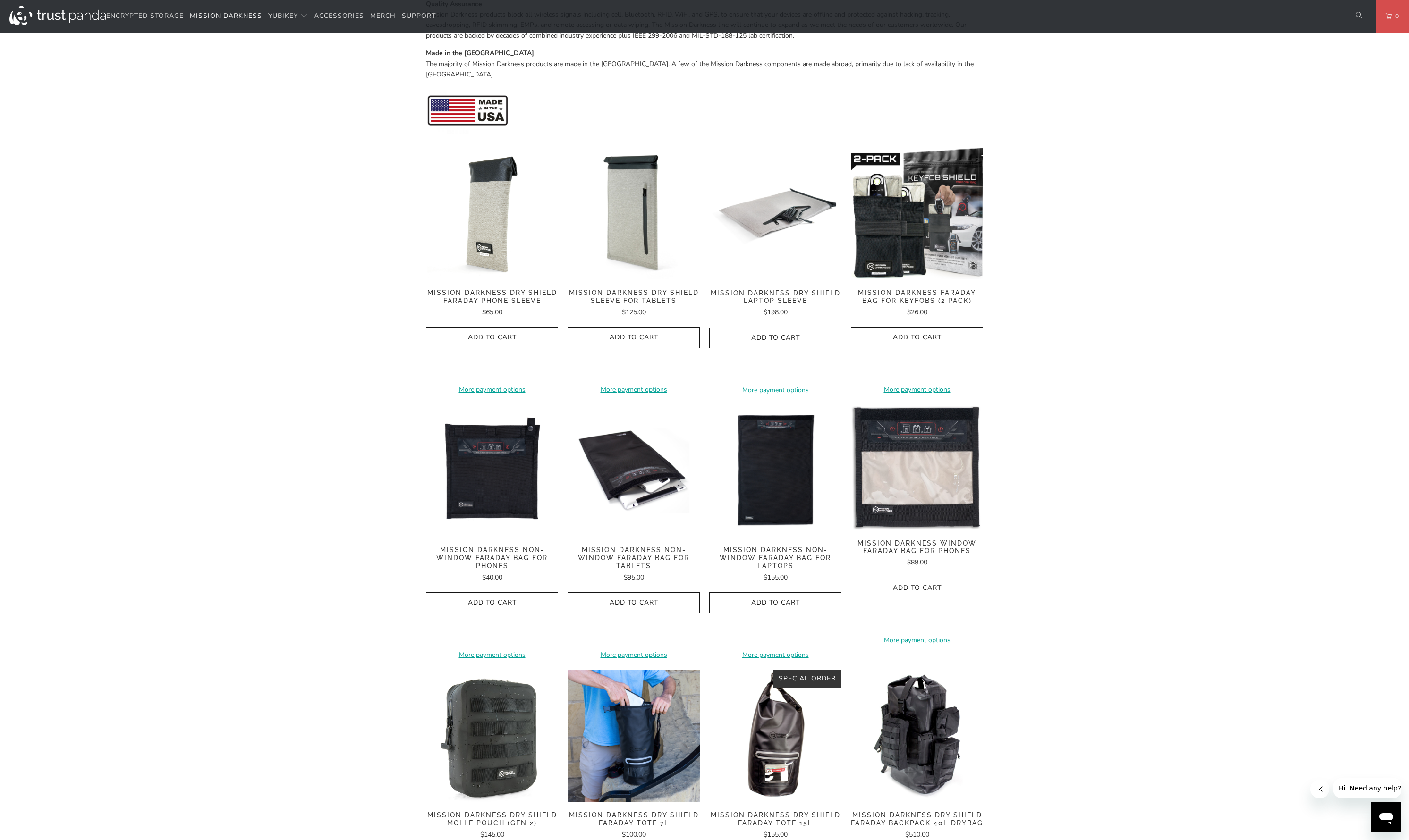
click at [611, 289] on span "Mission Darkness Dry Shield Sleeve For Tablets" at bounding box center [634, 297] width 132 height 16
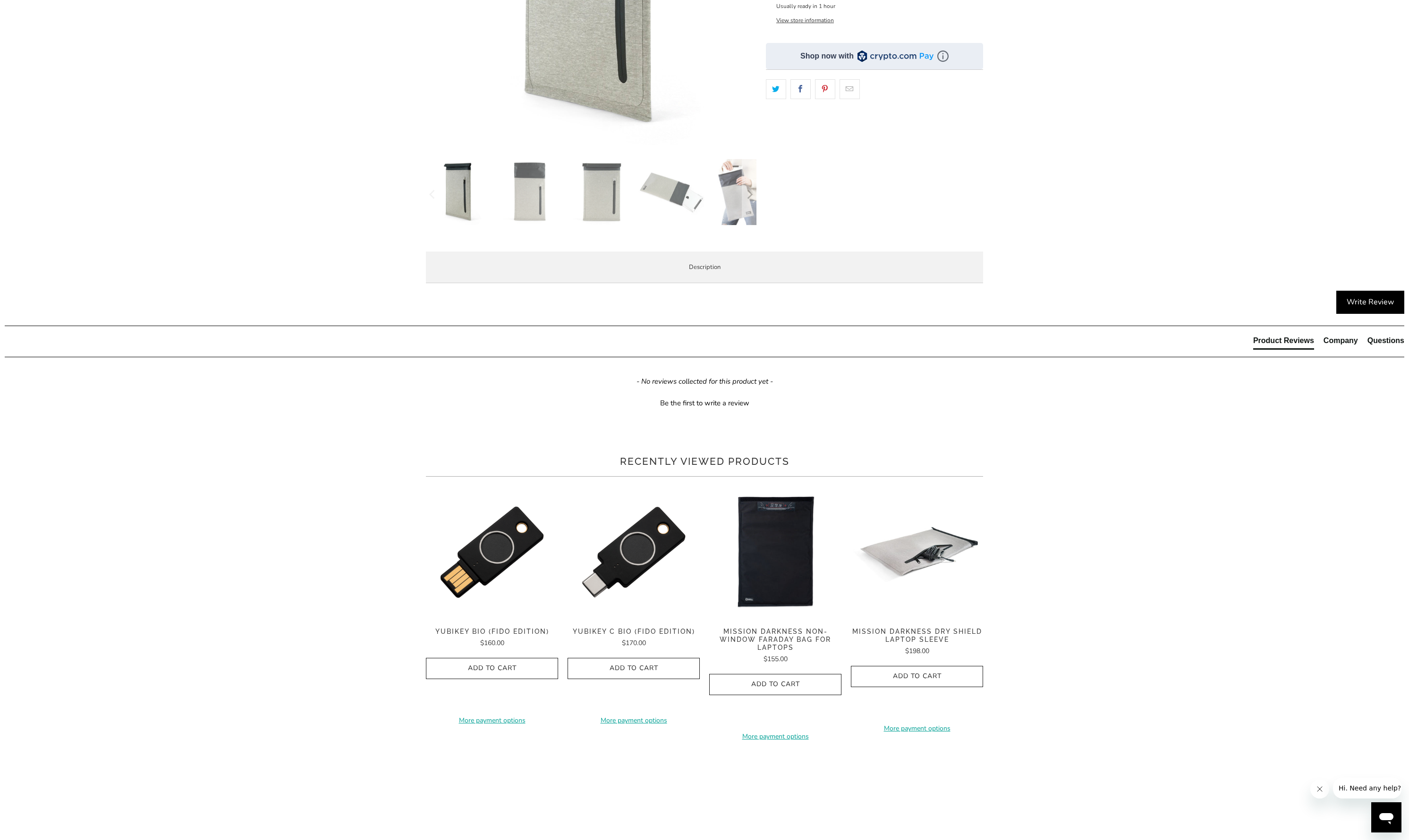
scroll to position [276, 0]
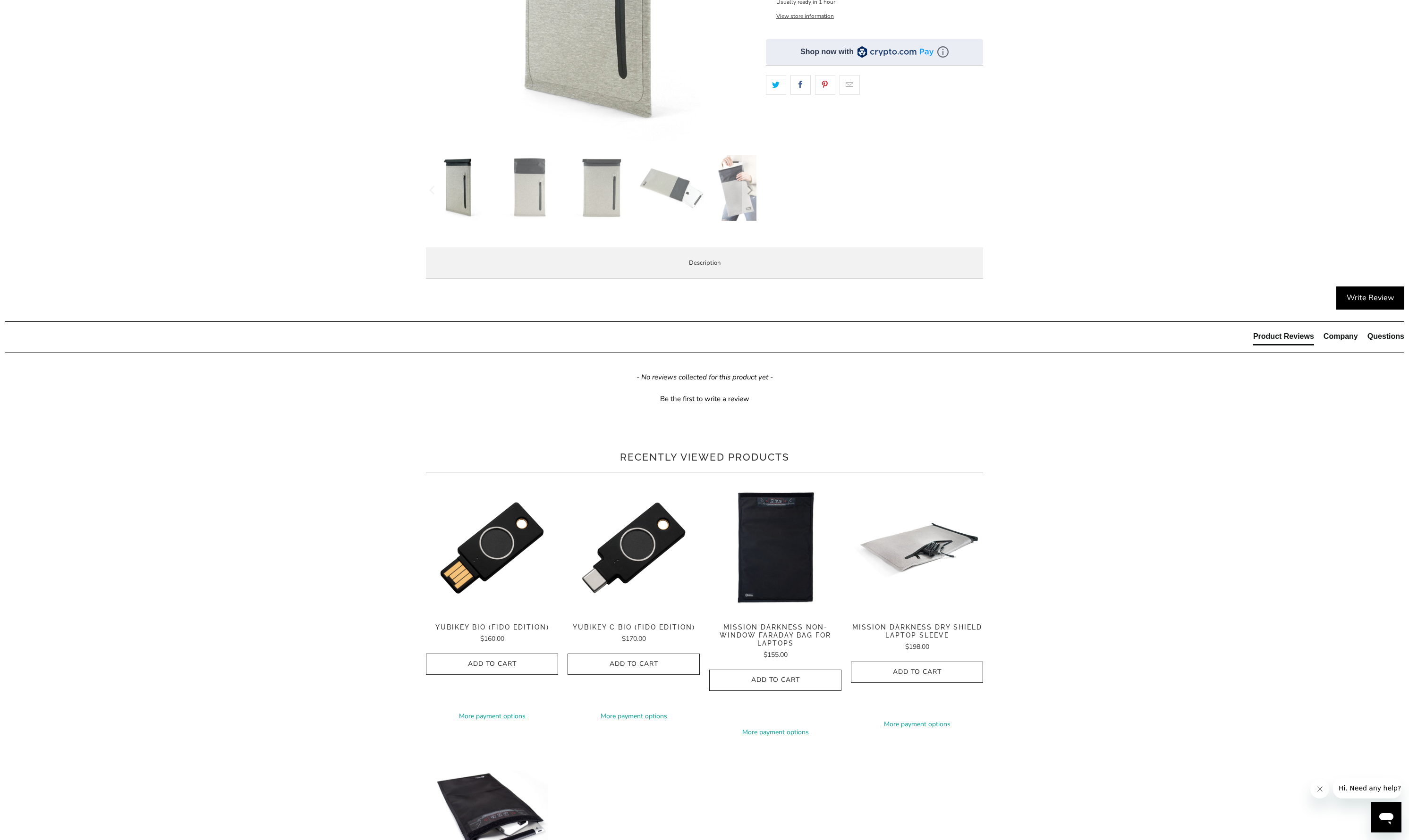
click at [0, 0] on span "Product Features" at bounding box center [0, 0] width 0 height 0
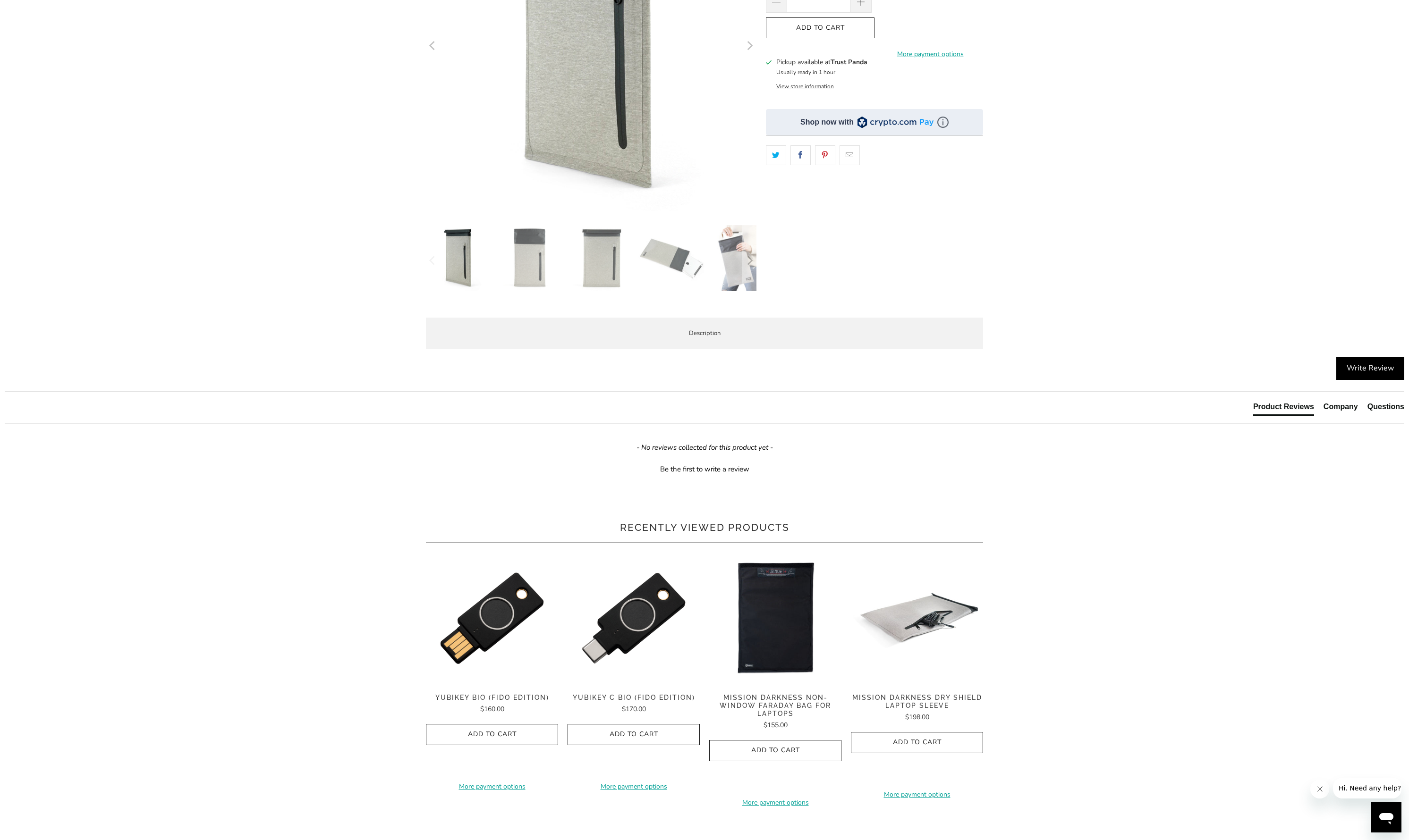
scroll to position [164, 0]
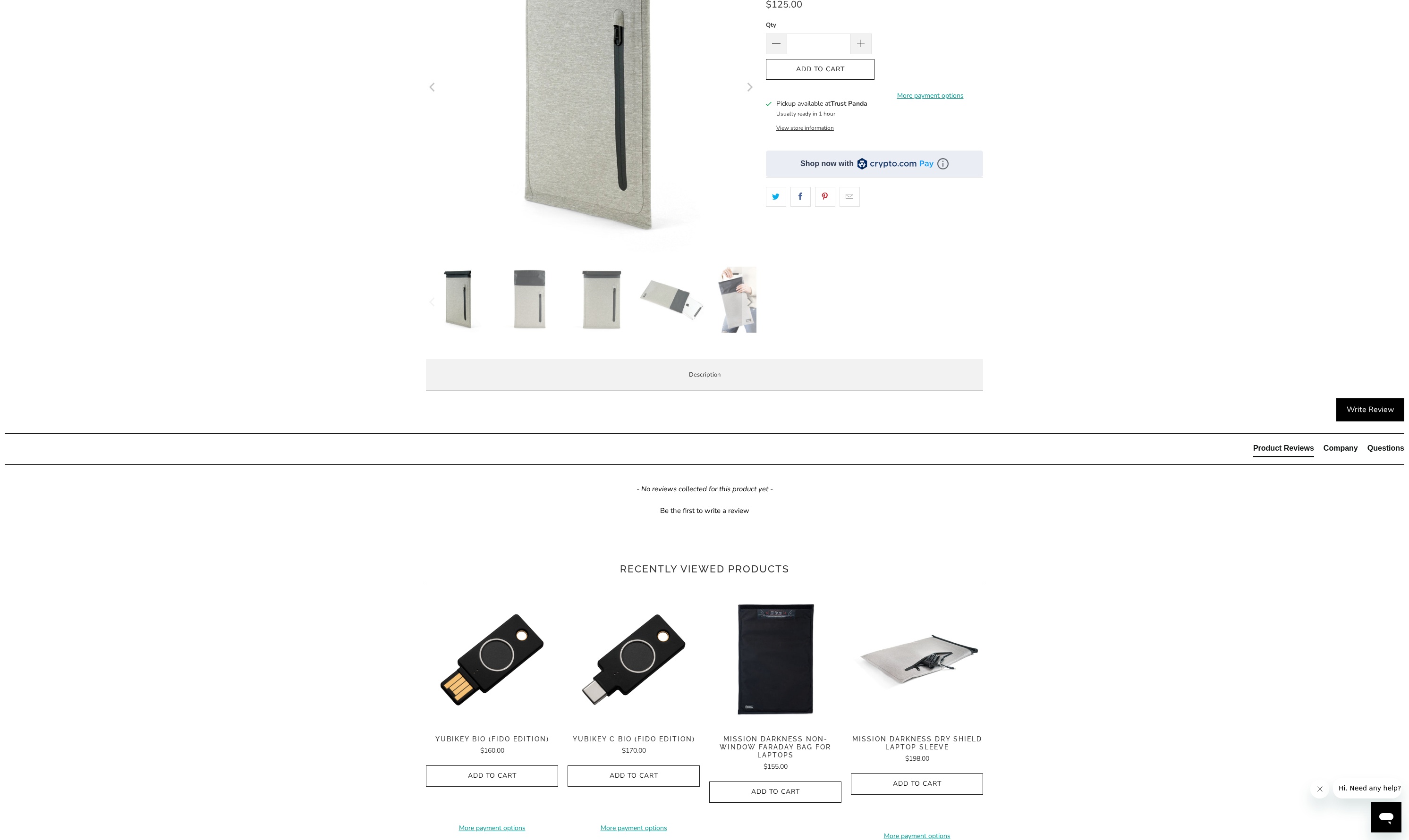
click at [0, 0] on li "Enterprise and Government" at bounding box center [0, 0] width 0 height 0
click at [0, 0] on li "Local Service & Support" at bounding box center [0, 0] width 0 height 0
click at [0, 0] on li "Overview" at bounding box center [0, 0] width 0 height 0
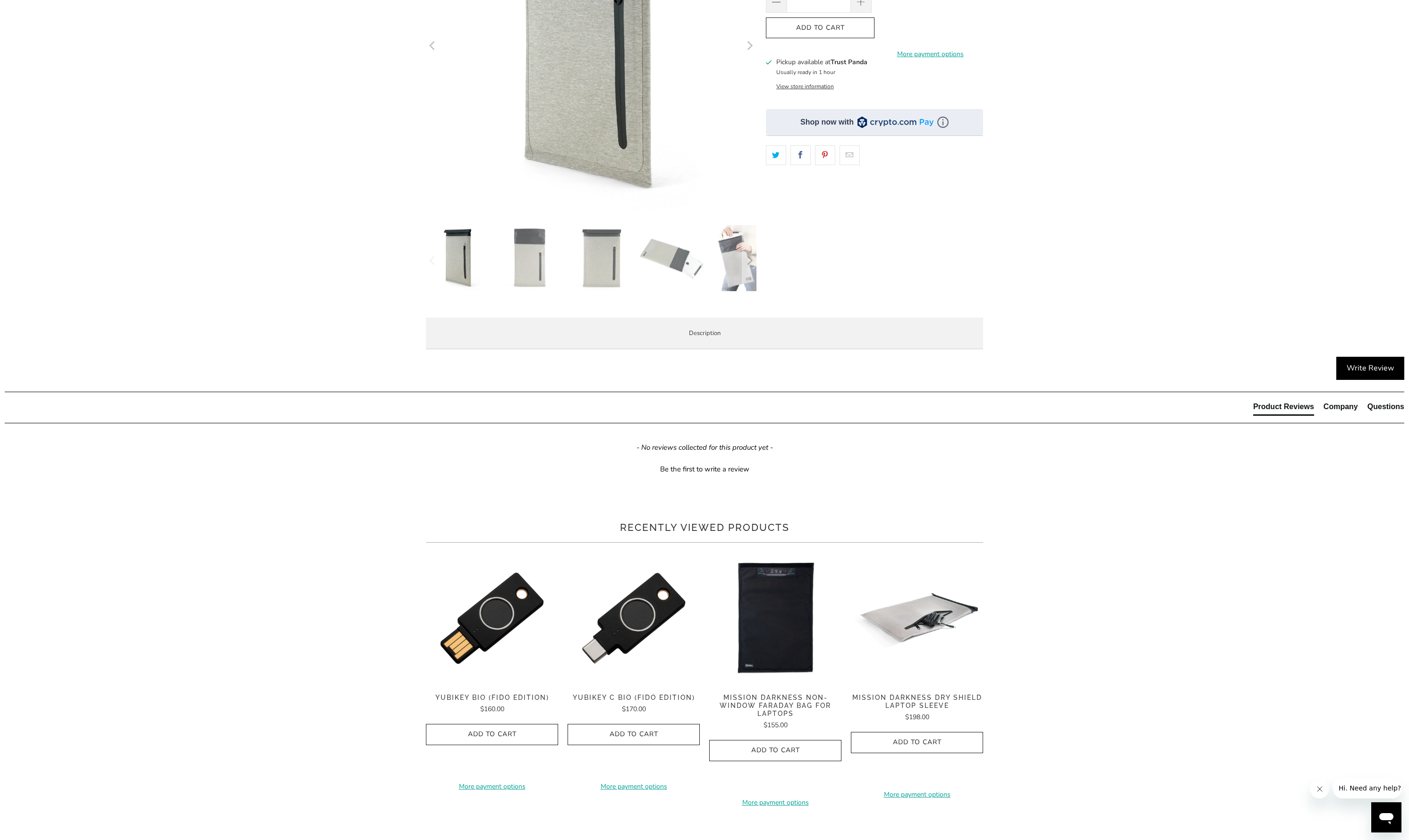
scroll to position [563, 0]
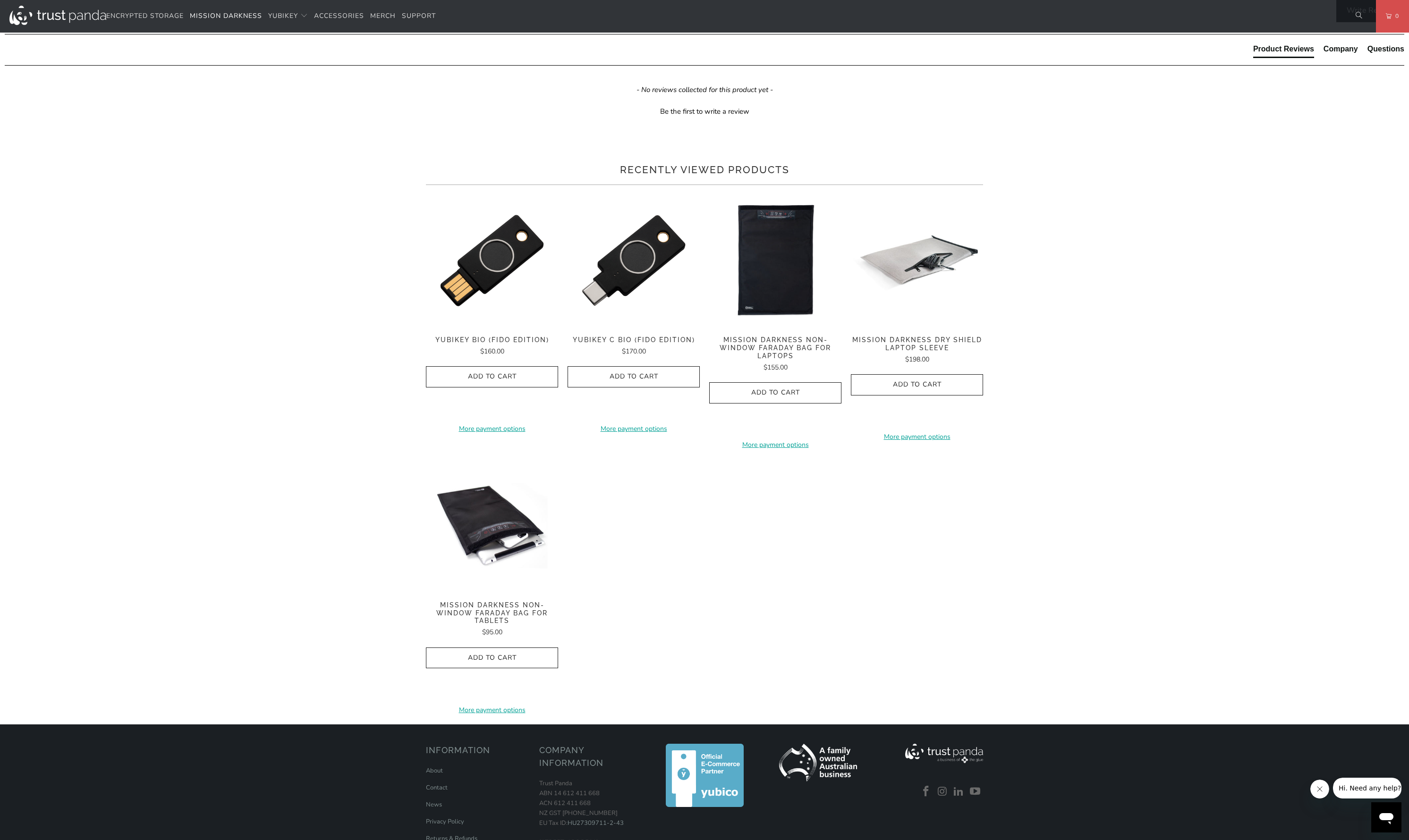
click at [917, 352] on span "Mission Darkness Dry Shield Laptop Sleeve" at bounding box center [917, 344] width 132 height 16
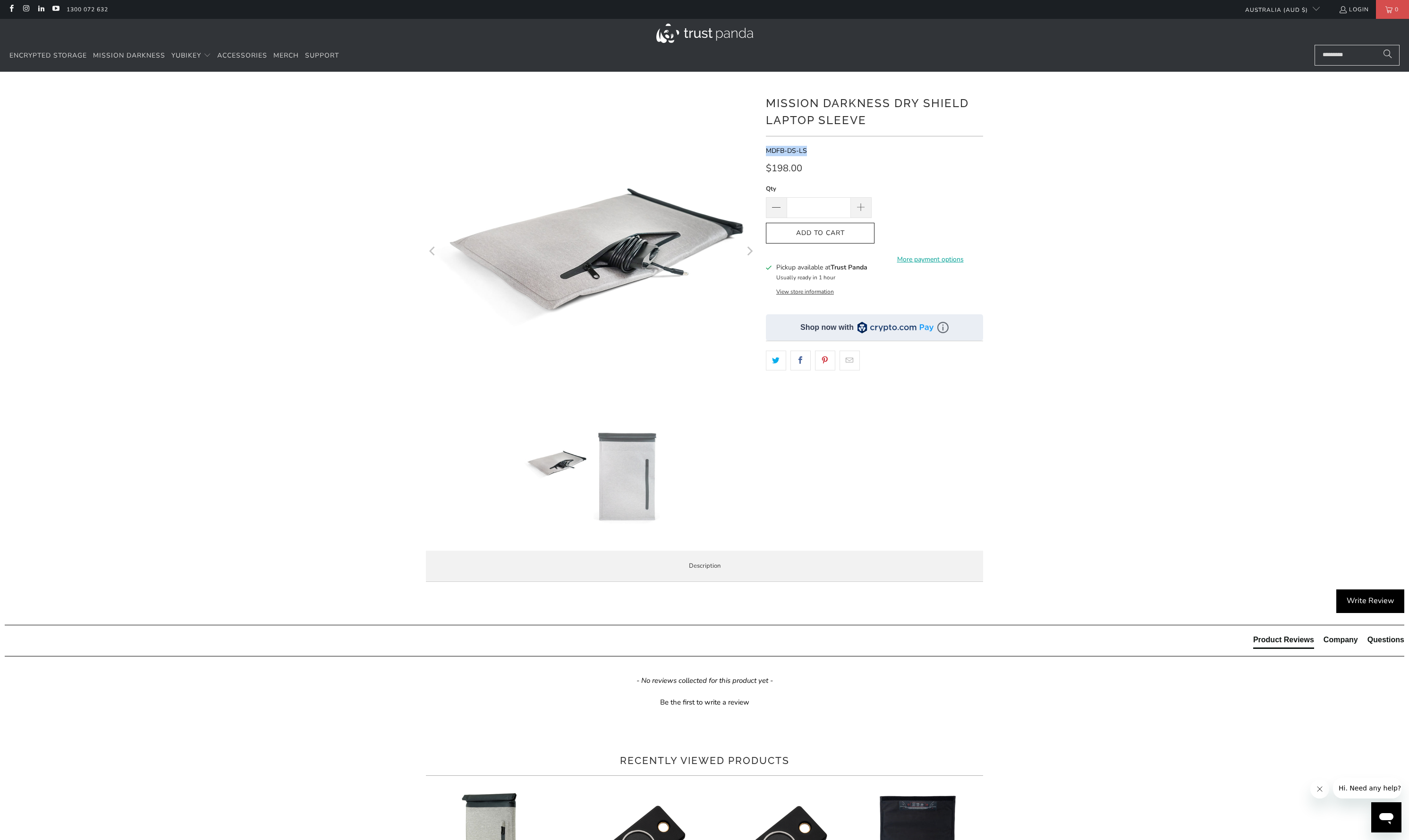
drag, startPoint x: 809, startPoint y: 151, endPoint x: 768, endPoint y: 150, distance: 41.0
click at [768, 150] on p "MDFB-DS-LS" at bounding box center [874, 151] width 217 height 11
copy span "MDFB-DS-LS"
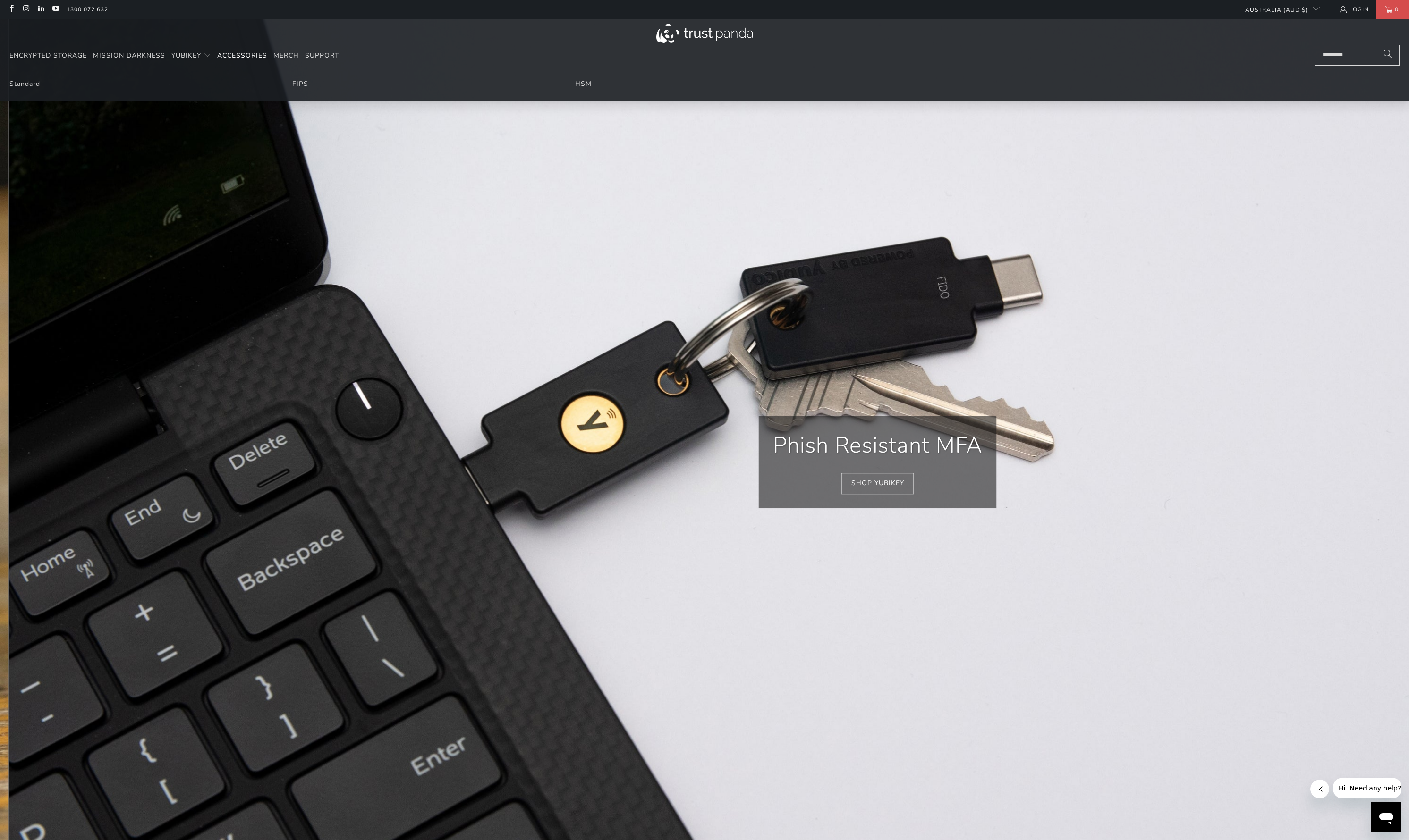
scroll to position [0, 247]
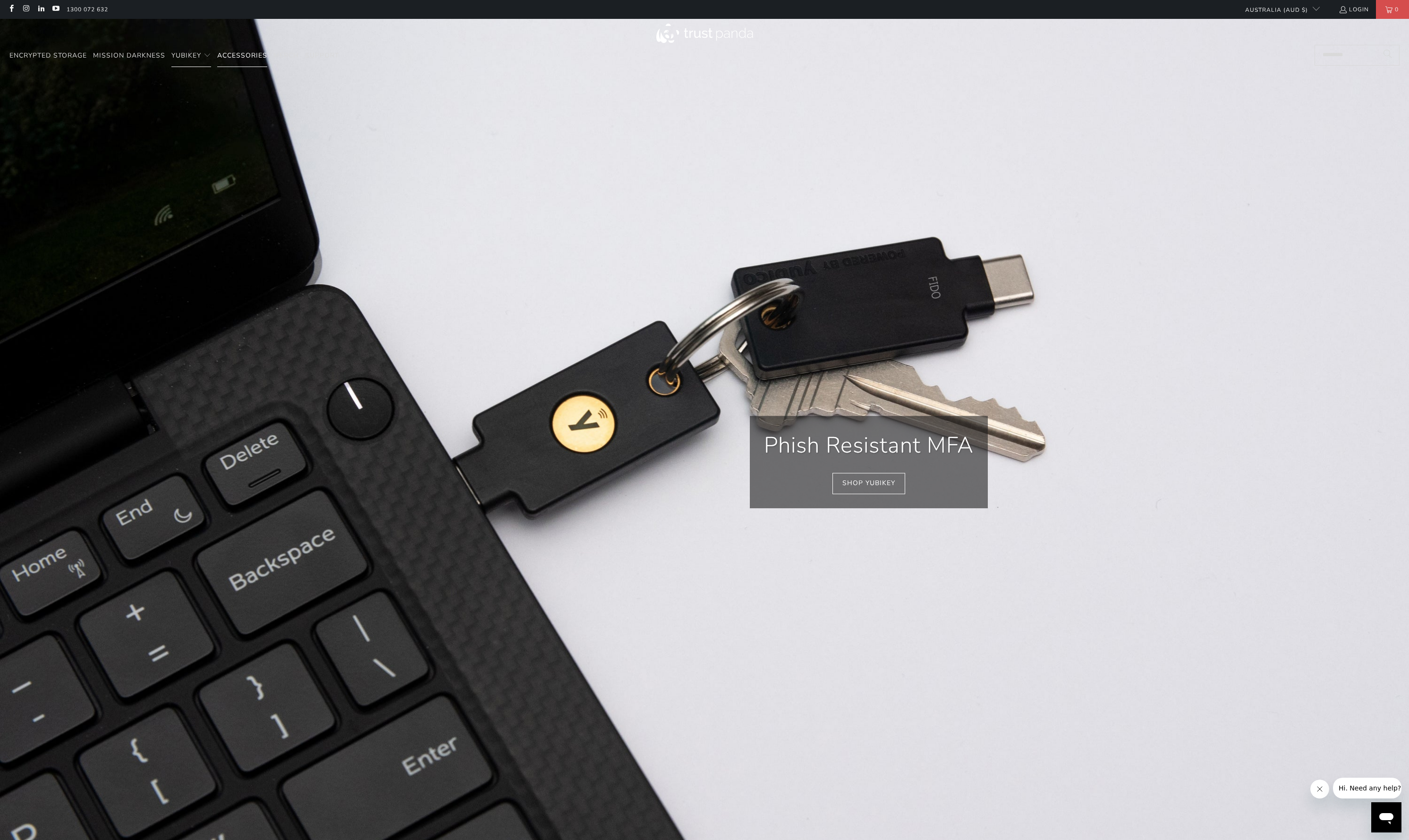
click at [247, 61] on link "Accessories" at bounding box center [242, 56] width 50 height 22
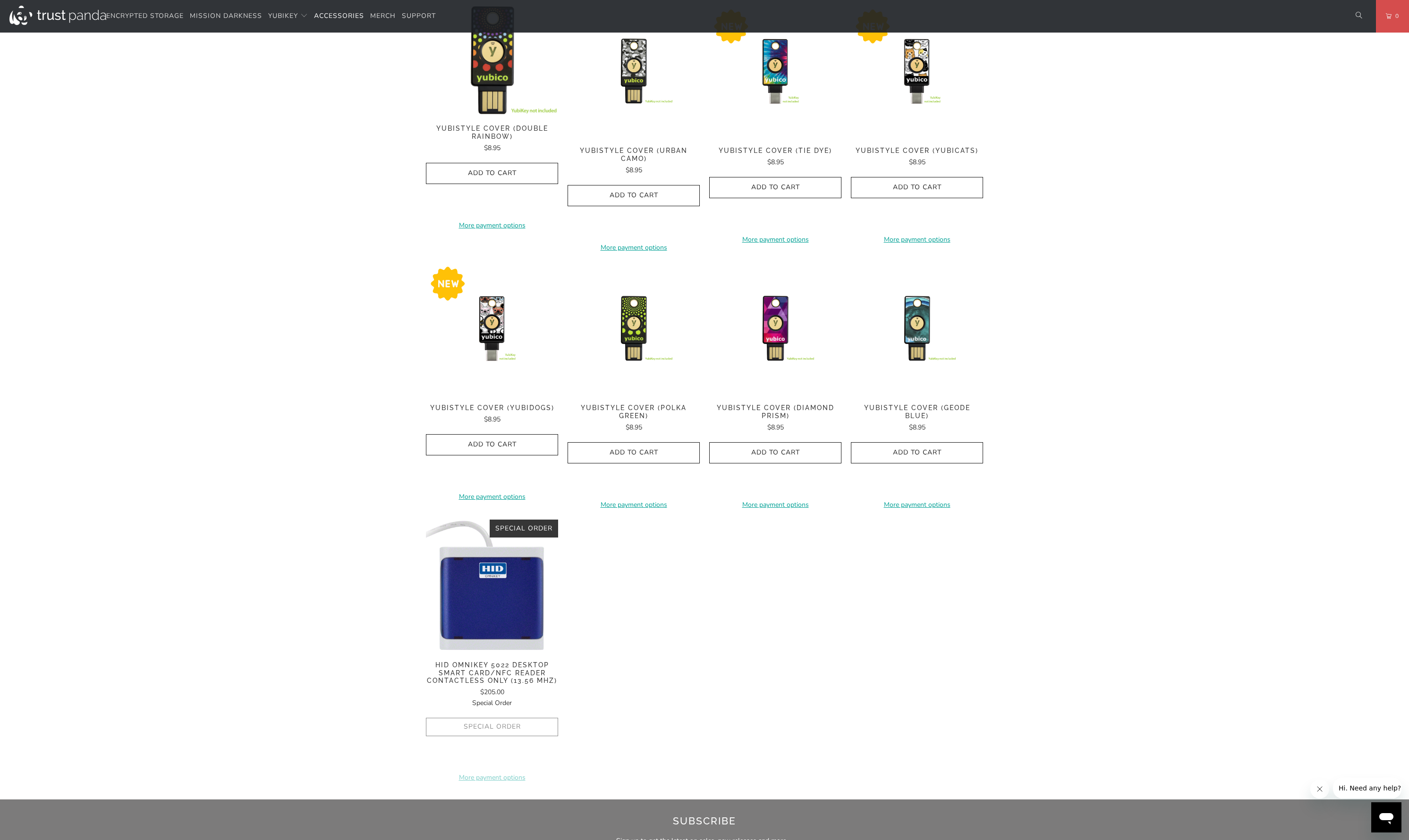
scroll to position [367, 0]
click at [380, 21] on link "Merch" at bounding box center [383, 16] width 26 height 22
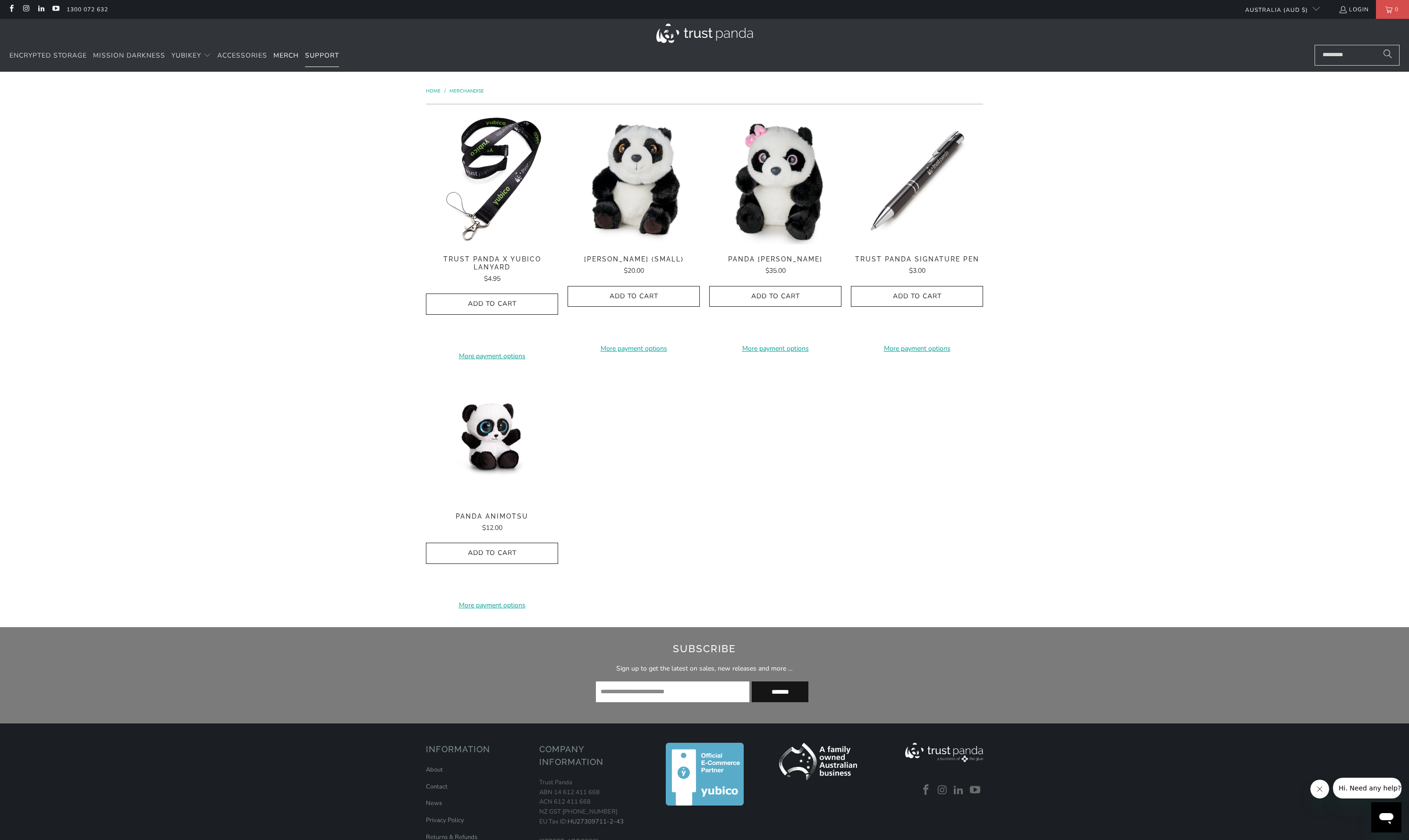
click at [332, 52] on span "Support" at bounding box center [322, 56] width 34 height 9
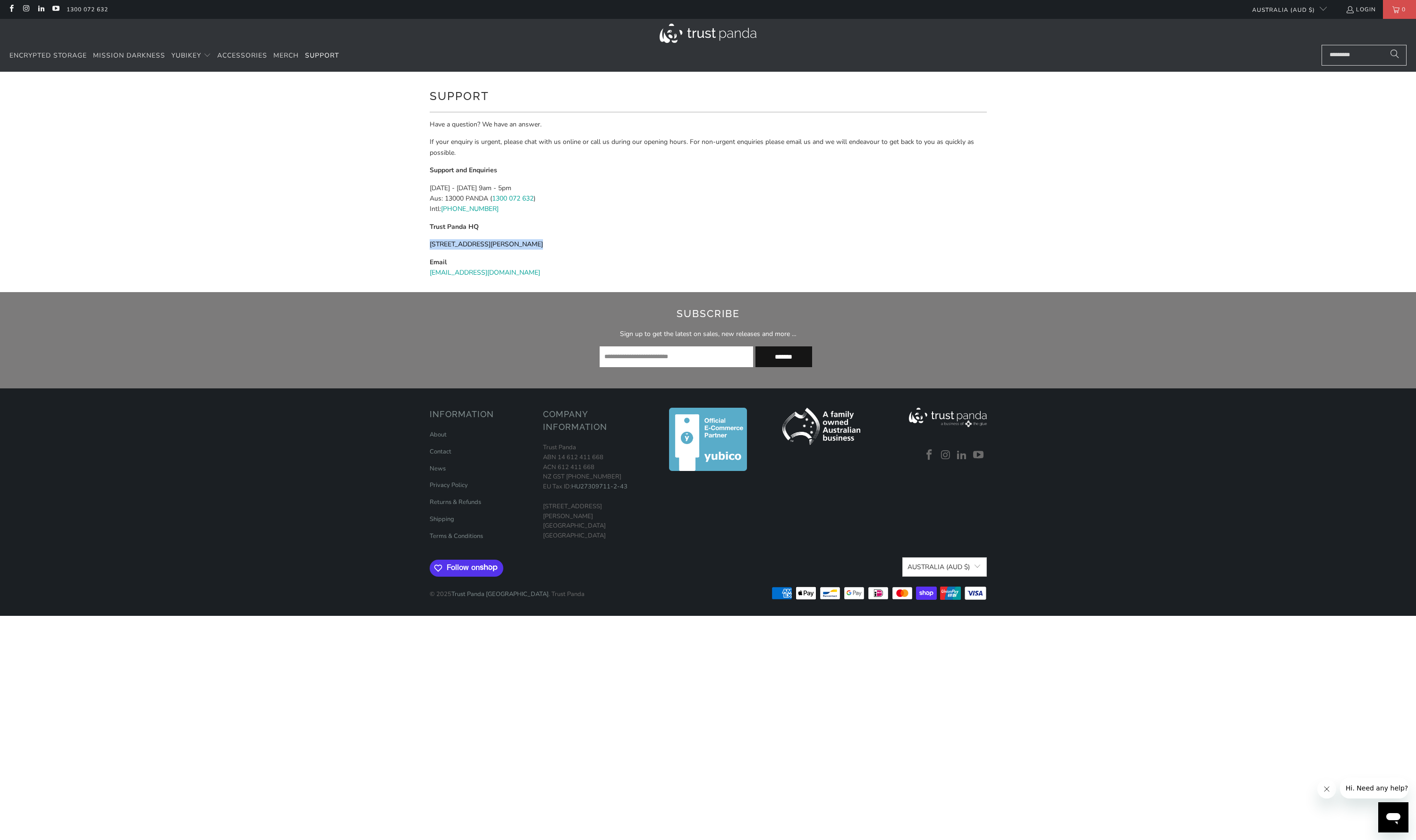
drag, startPoint x: 425, startPoint y: 243, endPoint x: 579, endPoint y: 254, distance: 154.4
click at [579, 254] on div "Support Have a question? We have an answer. If your enquiry is urgent, please c…" at bounding box center [708, 182] width 566 height 221
copy div "[STREET_ADDRESS][PERSON_NAME]"
